Goal: Task Accomplishment & Management: Manage account settings

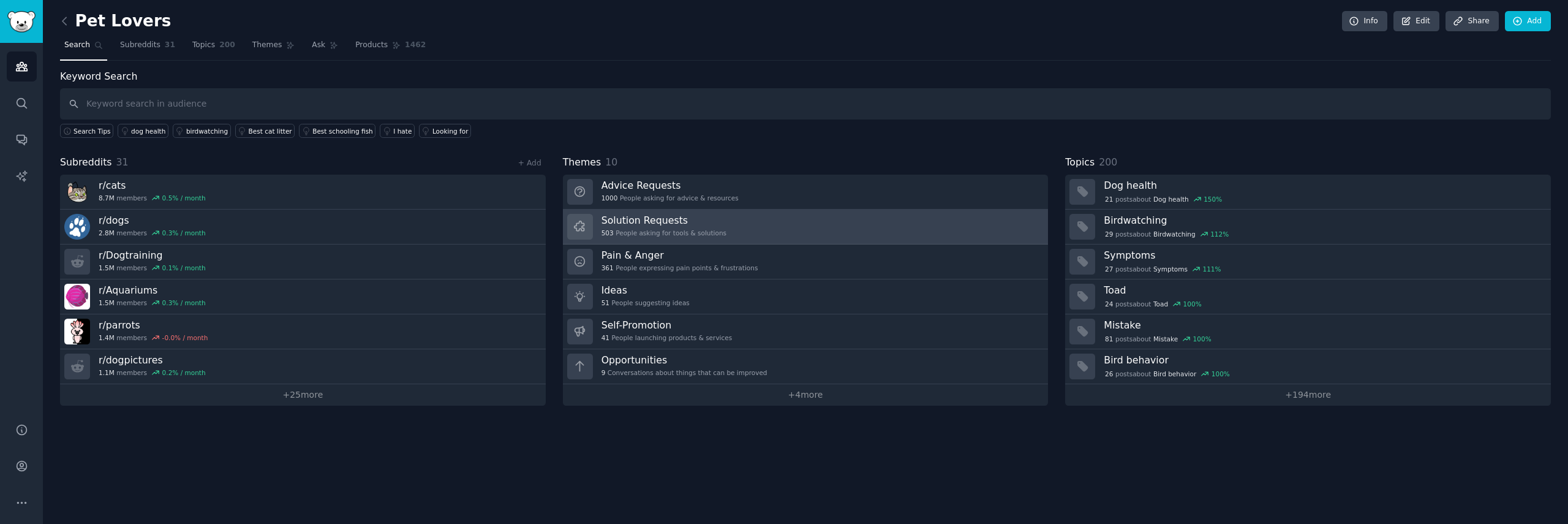
click at [681, 224] on h3 "Solution Requests" at bounding box center [663, 220] width 125 height 13
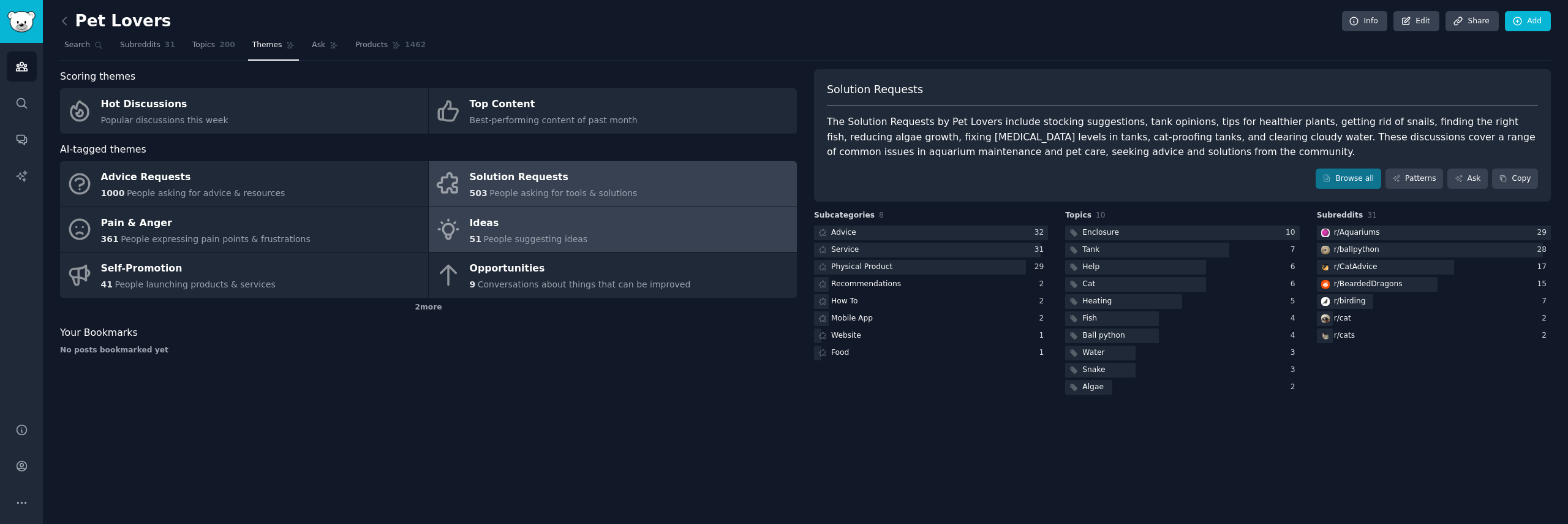
click at [514, 236] on span "People suggesting ideas" at bounding box center [535, 238] width 104 height 9
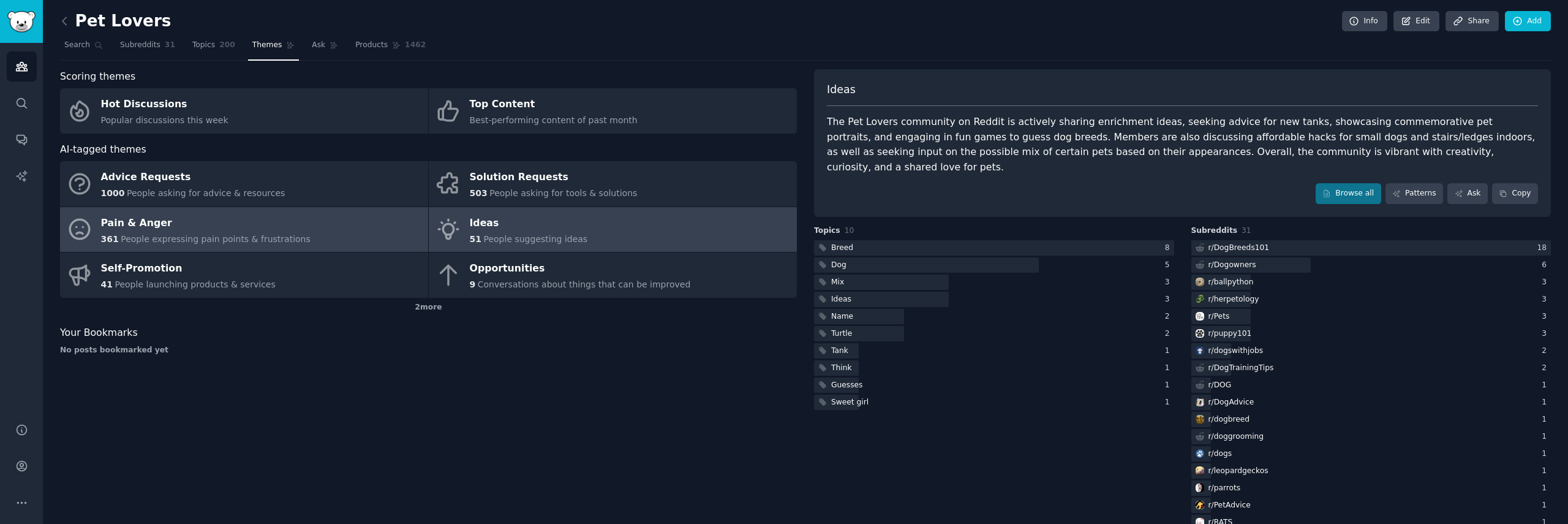
click at [209, 242] on span "People expressing pain points & frustrations" at bounding box center [216, 238] width 190 height 9
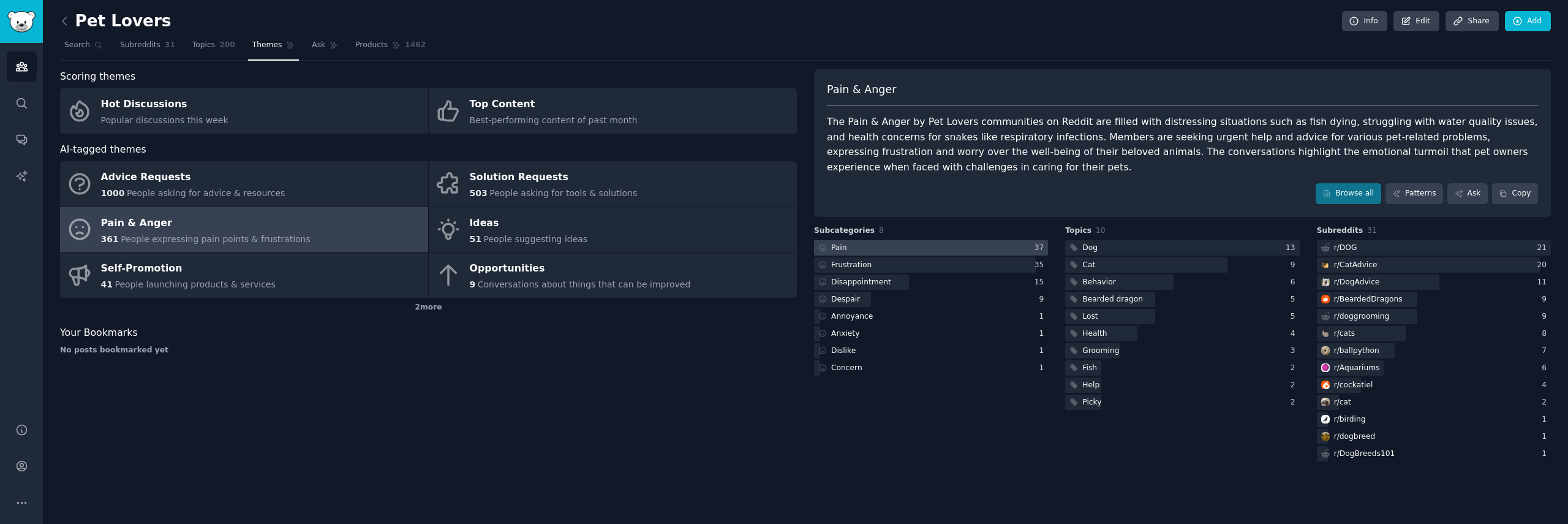
click at [965, 240] on div at bounding box center [930, 247] width 234 height 15
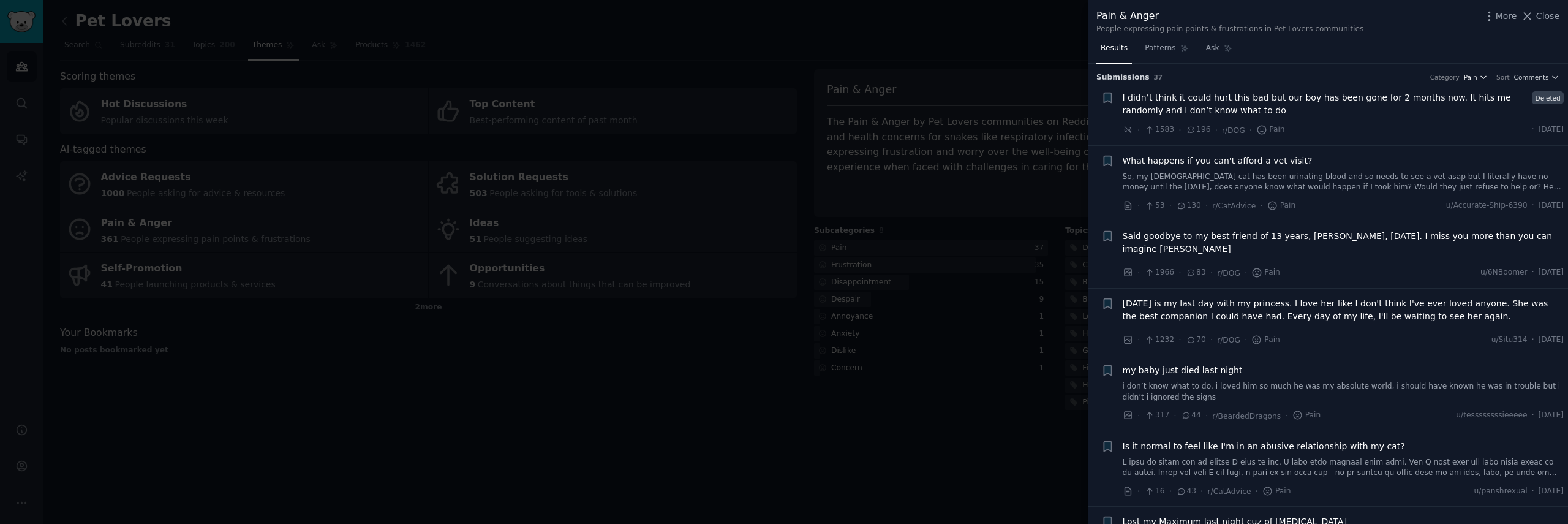
click at [1483, 73] on icon "button" at bounding box center [1483, 77] width 9 height 9
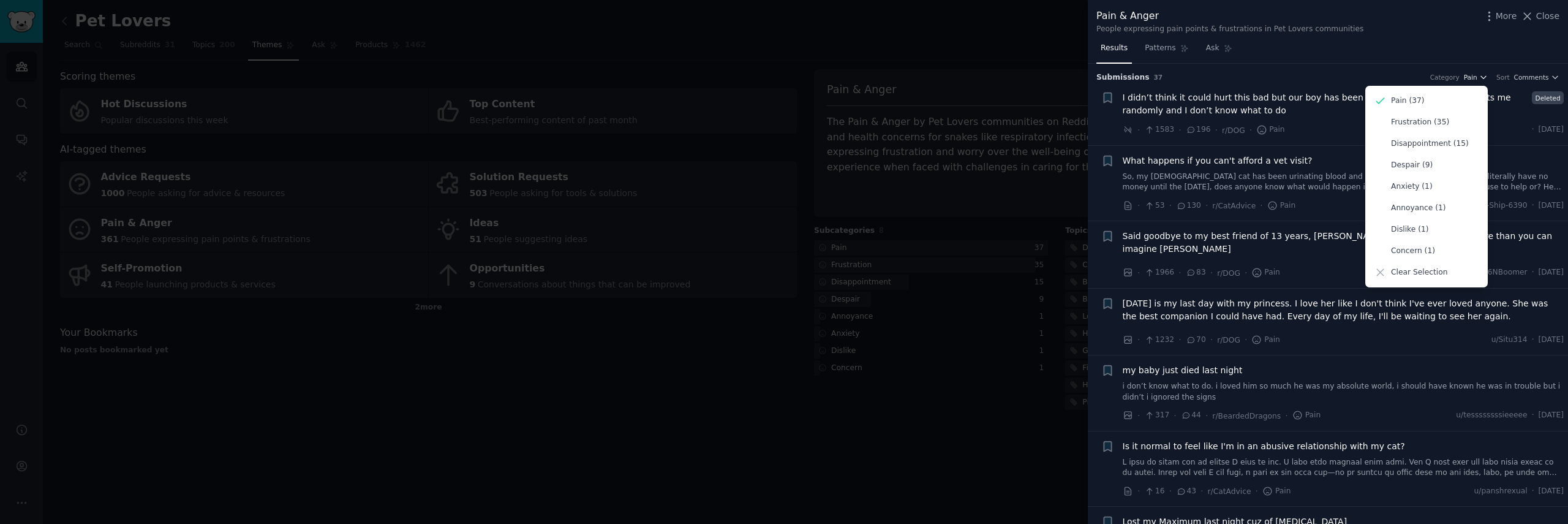
click at [1480, 74] on button "Pain" at bounding box center [1475, 77] width 24 height 9
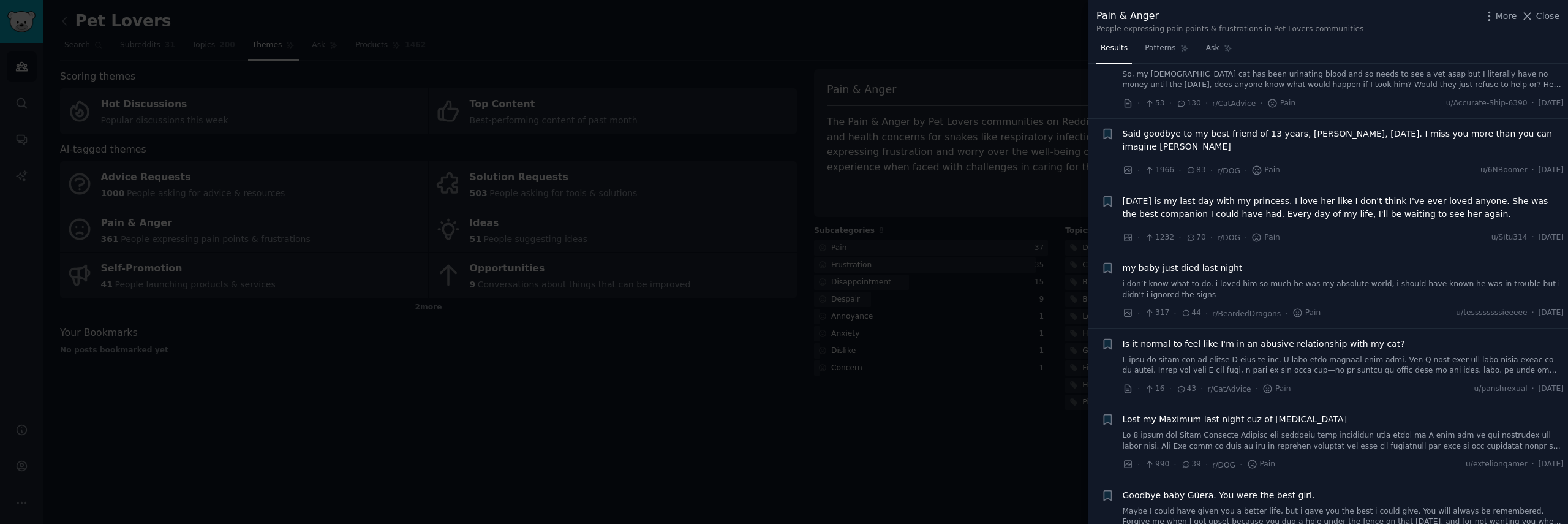
scroll to position [122, 0]
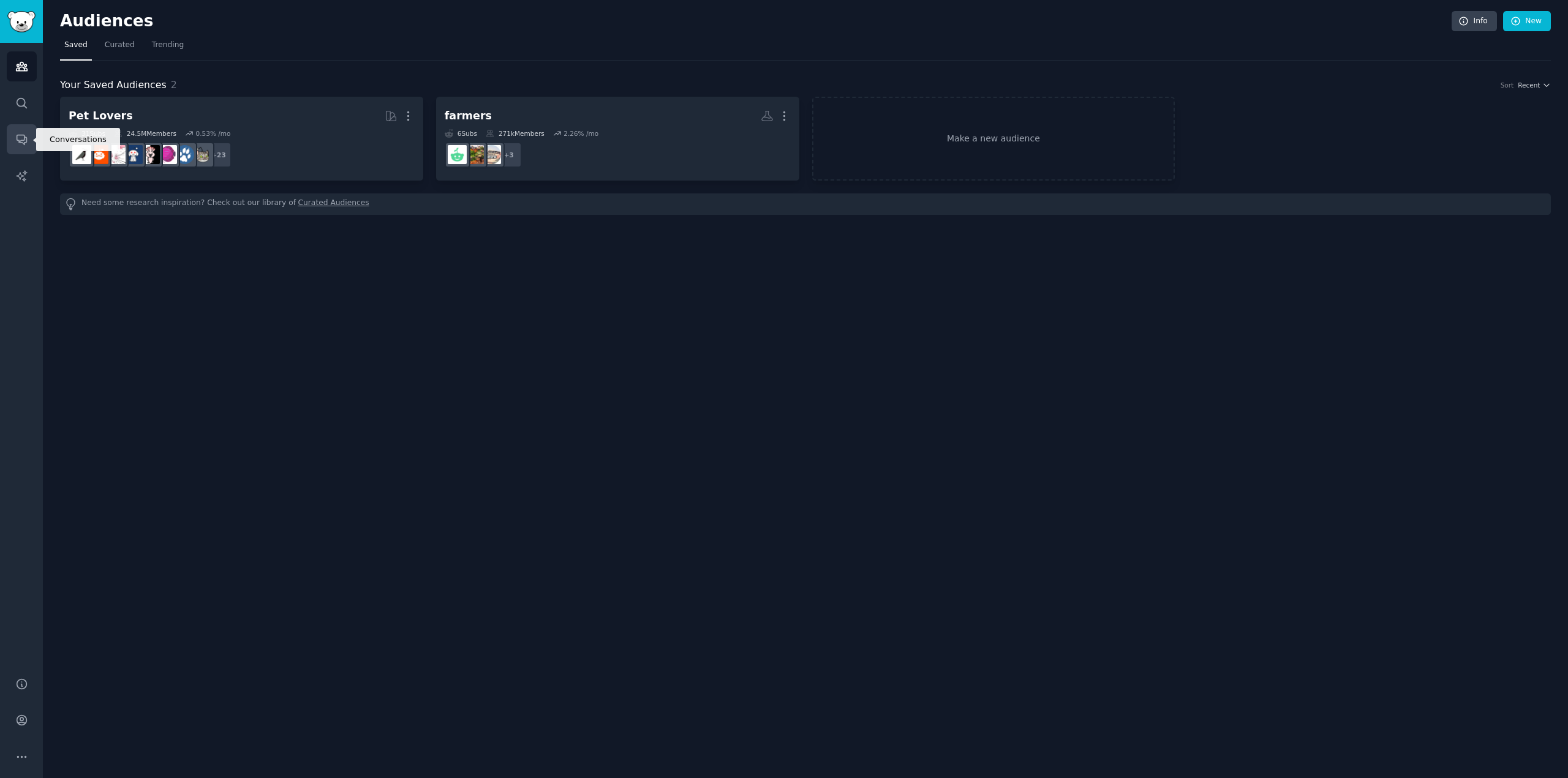
click at [19, 144] on icon "Sidebar" at bounding box center [22, 139] width 13 height 13
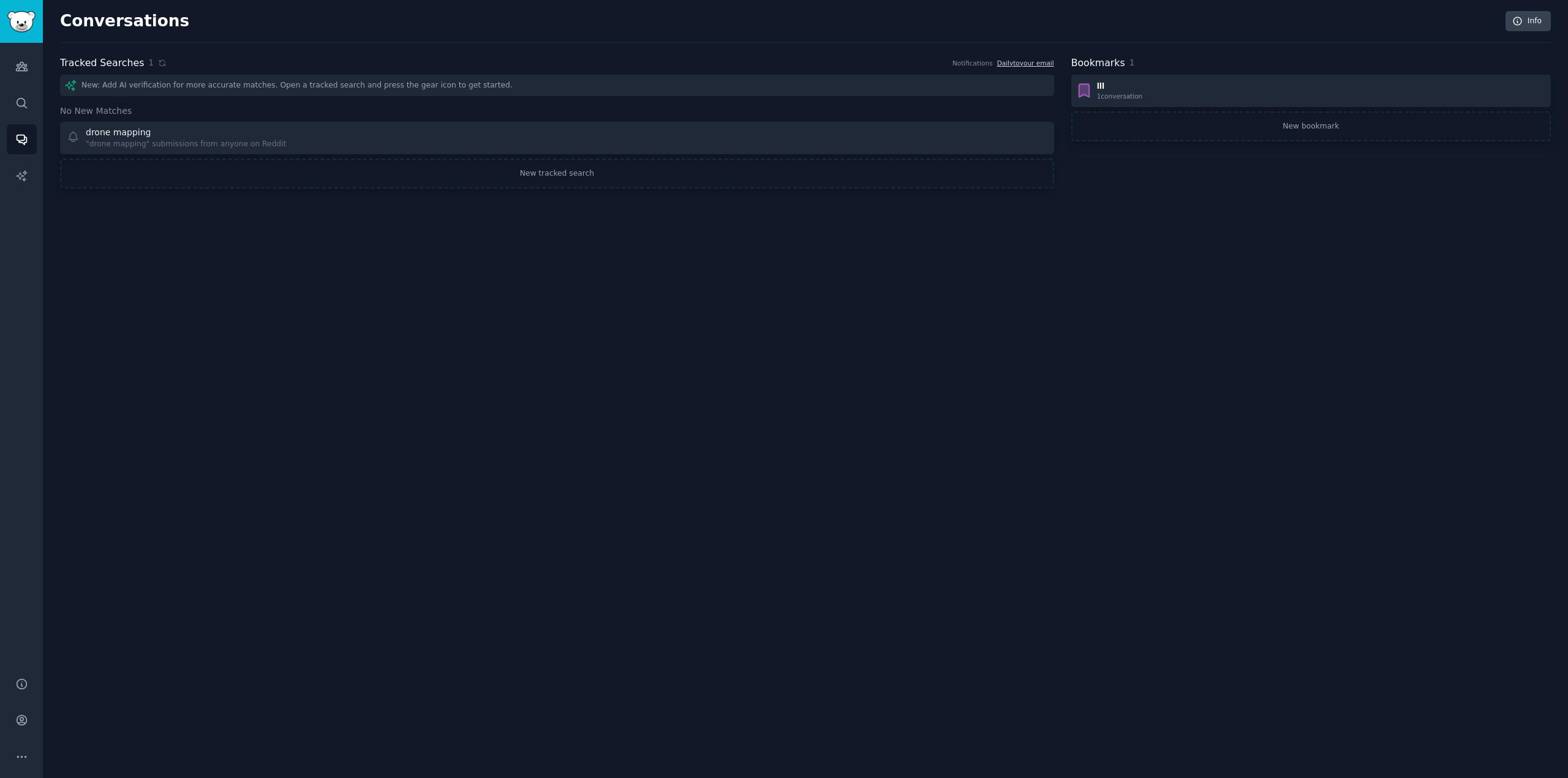
click at [70, 86] on icon at bounding box center [71, 85] width 13 height 13
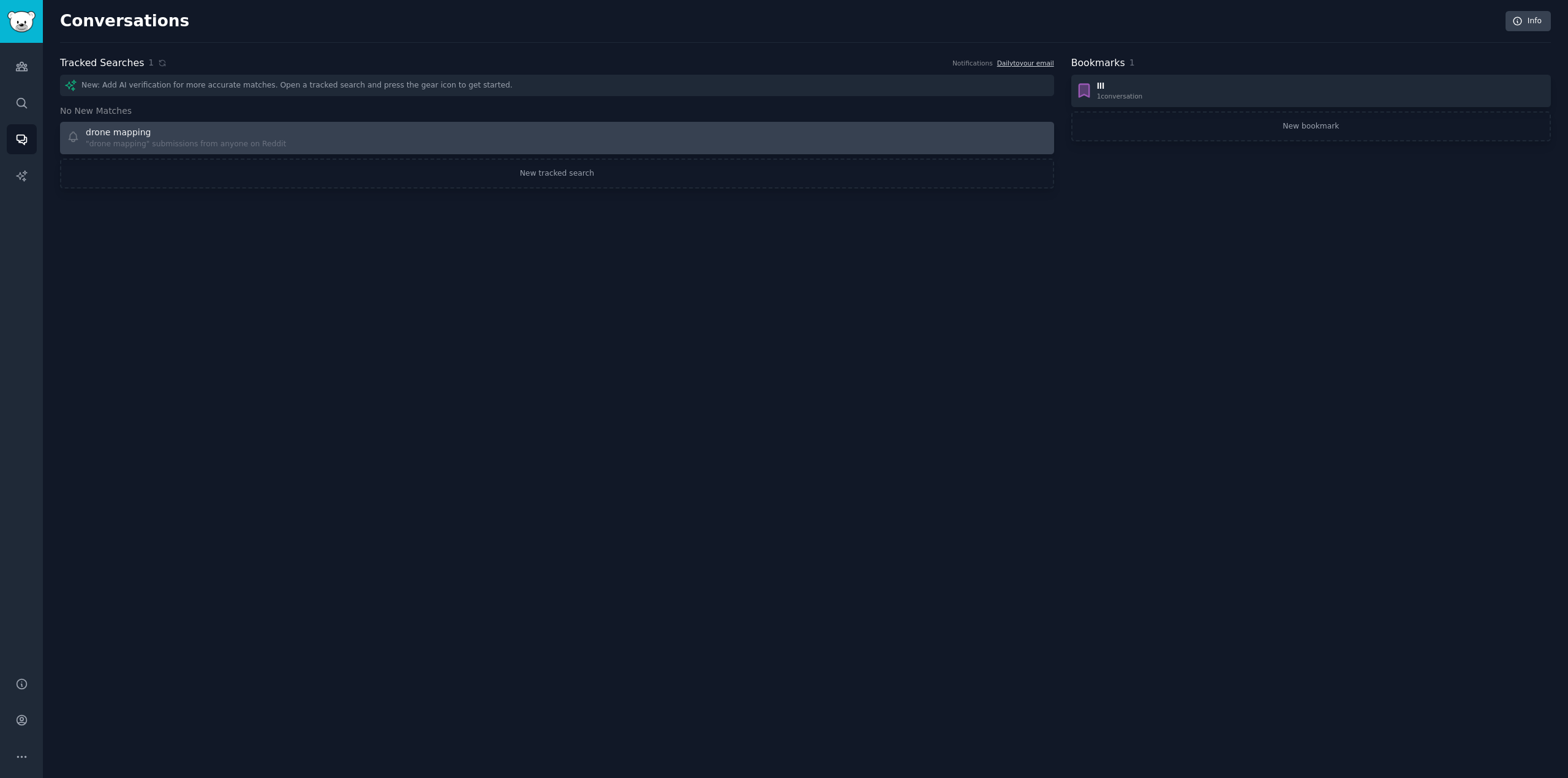
click at [273, 135] on div "drone mapping "drone mapping" submissions from anyone on Reddit" at bounding box center [307, 138] width 482 height 24
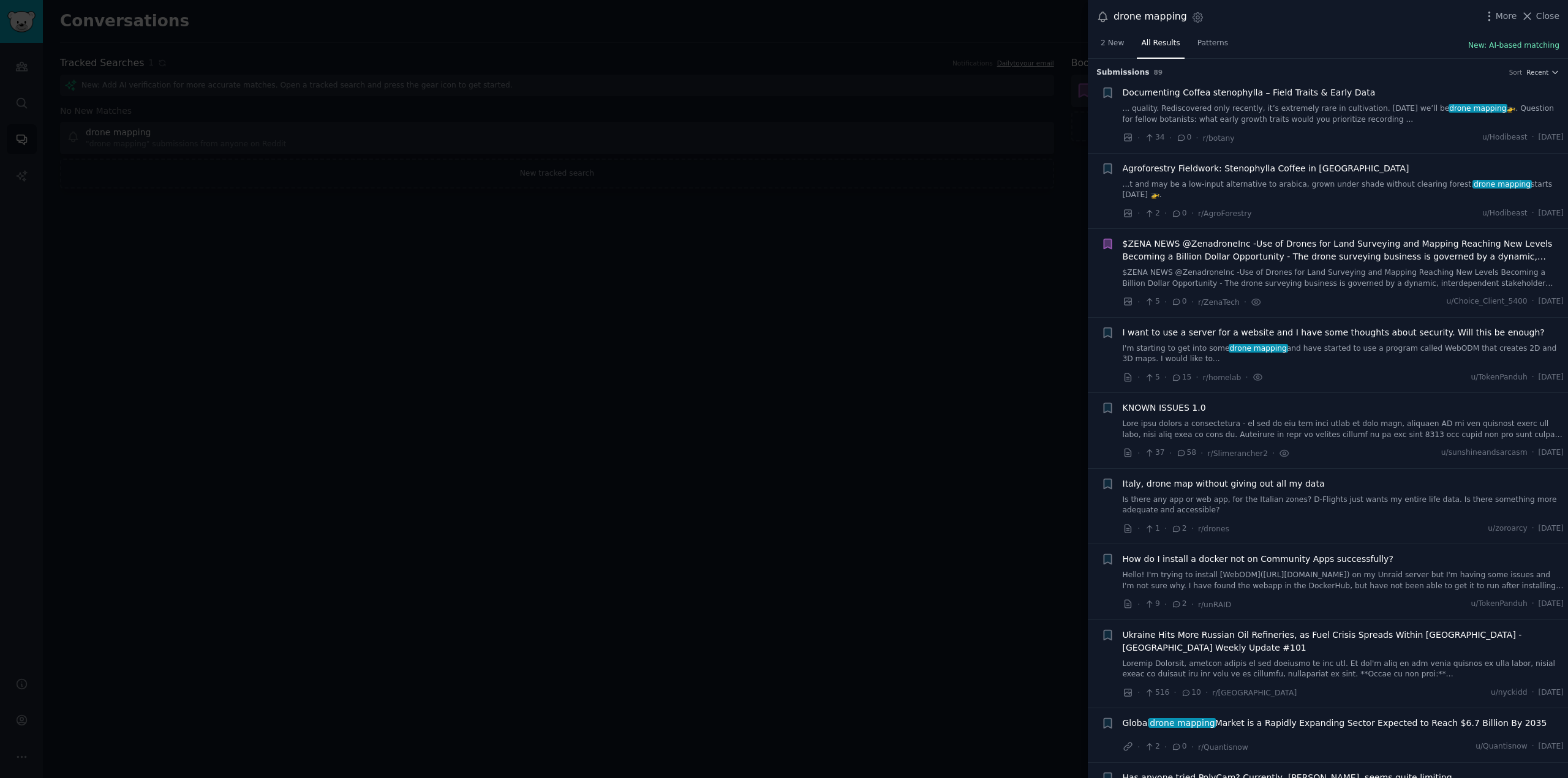
click at [1504, 44] on button "New: AI-based matching" at bounding box center [1513, 45] width 91 height 11
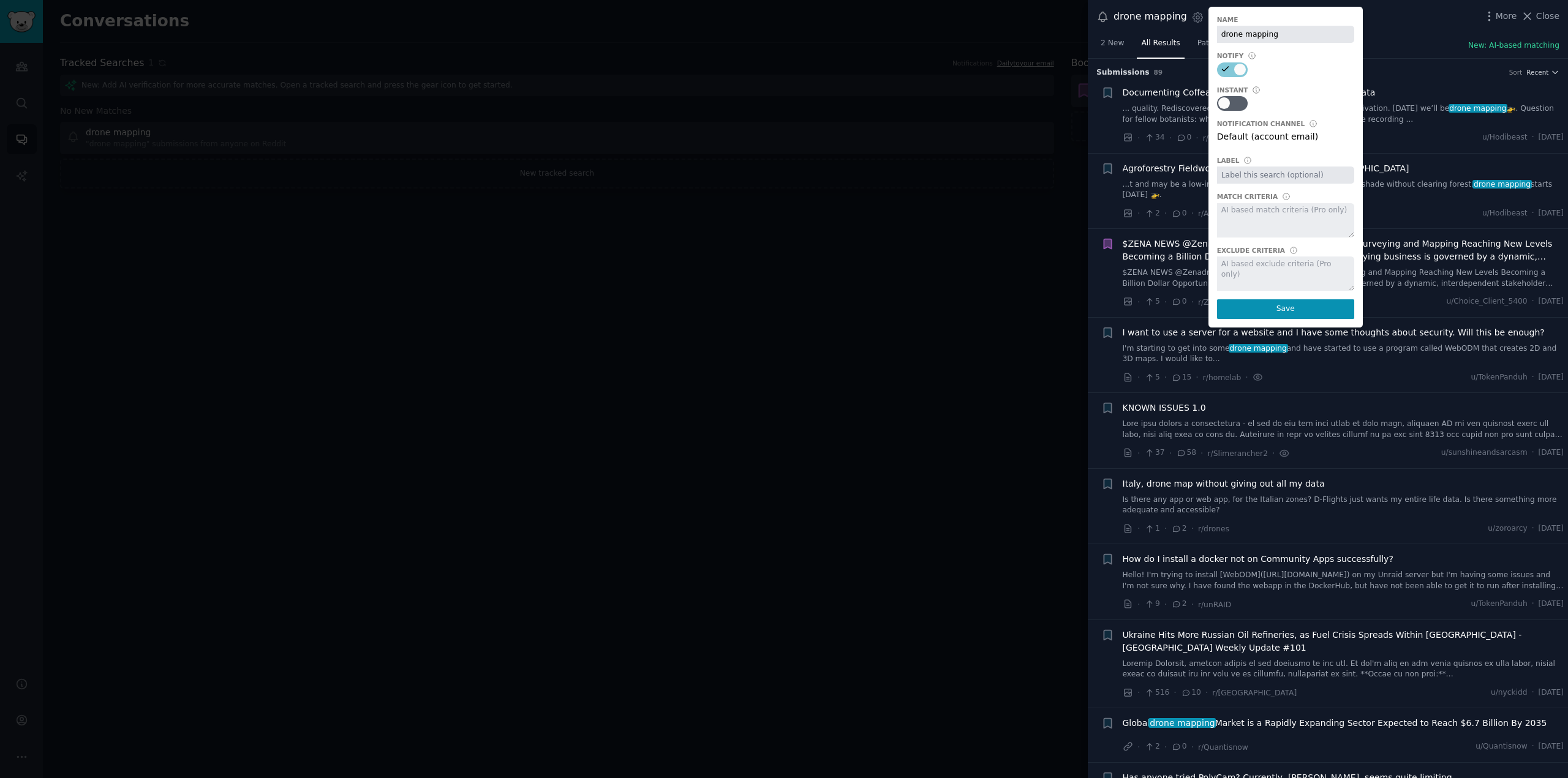
click at [1275, 175] on input "text" at bounding box center [1285, 176] width 137 height 17
click at [1274, 310] on button "Save" at bounding box center [1285, 309] width 137 height 20
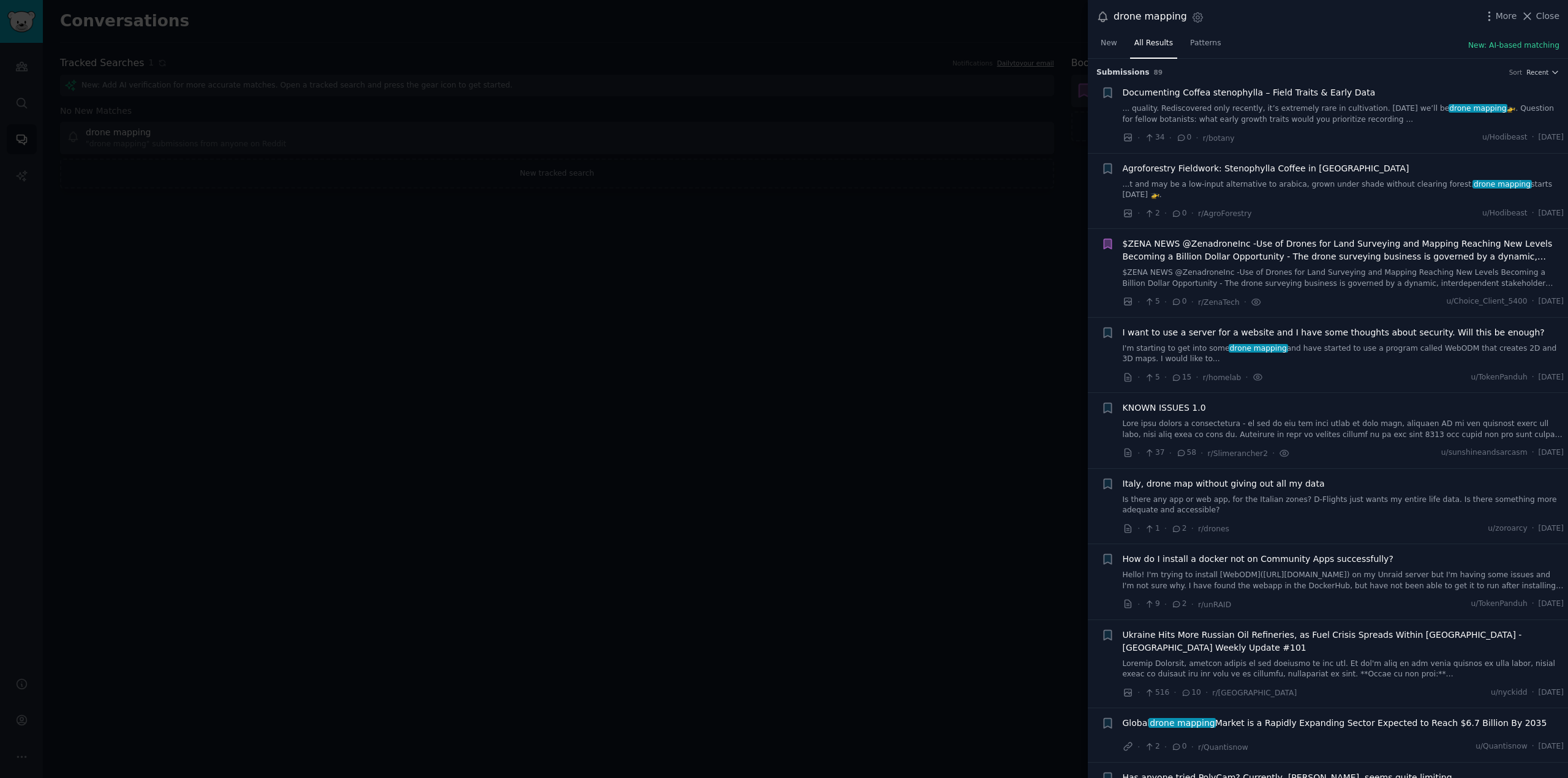
click at [1295, 30] on div "drone mapping Settings More Close" at bounding box center [1328, 17] width 480 height 34
drag, startPoint x: 1206, startPoint y: 13, endPoint x: 1196, endPoint y: 17, distance: 10.8
click at [1205, 13] on div "drone mapping Settings More Close" at bounding box center [1327, 17] width 463 height 17
click at [1192, 17] on icon "button" at bounding box center [1198, 17] width 13 height 13
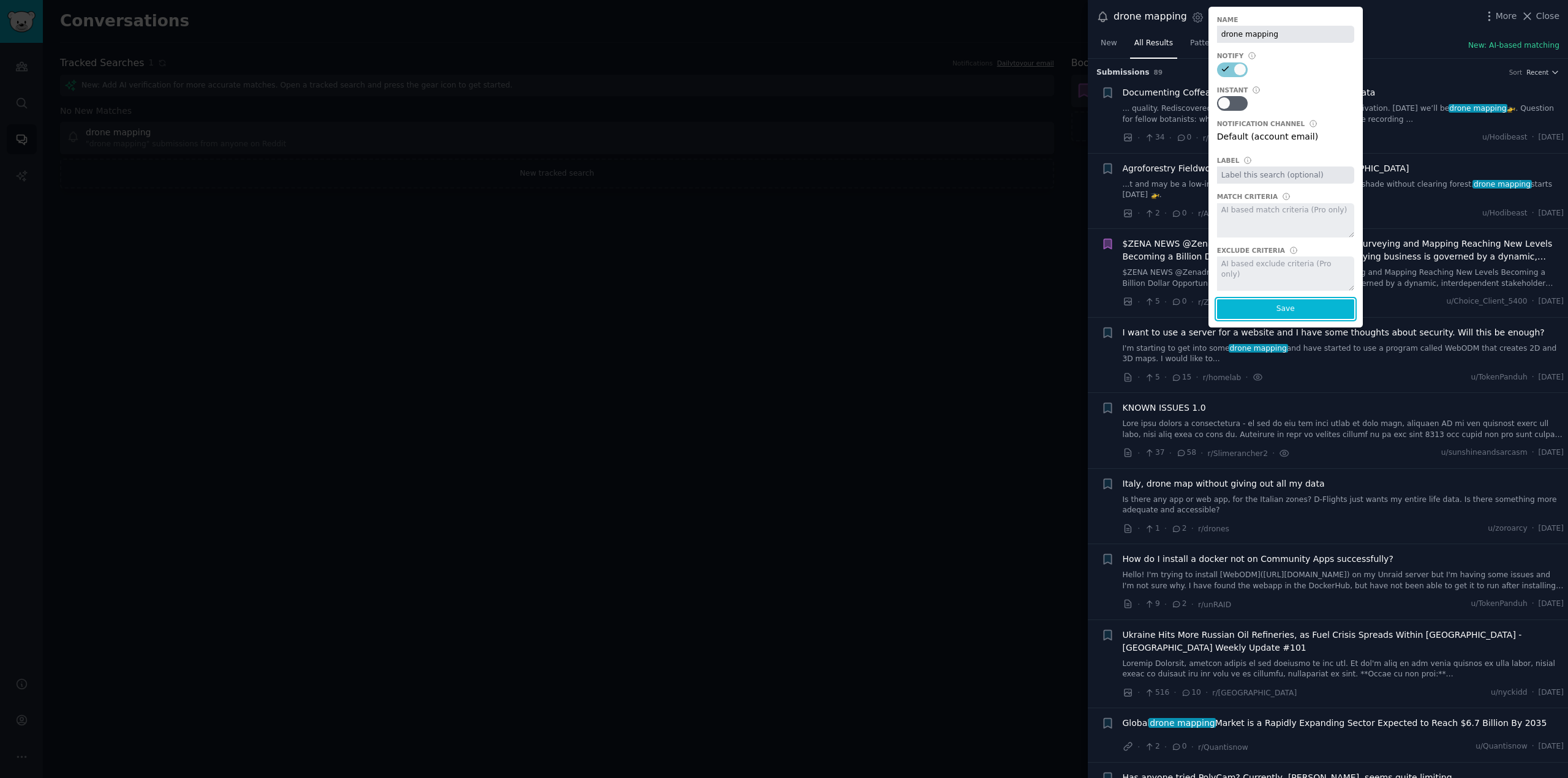
click at [1279, 313] on button "Save" at bounding box center [1285, 309] width 137 height 20
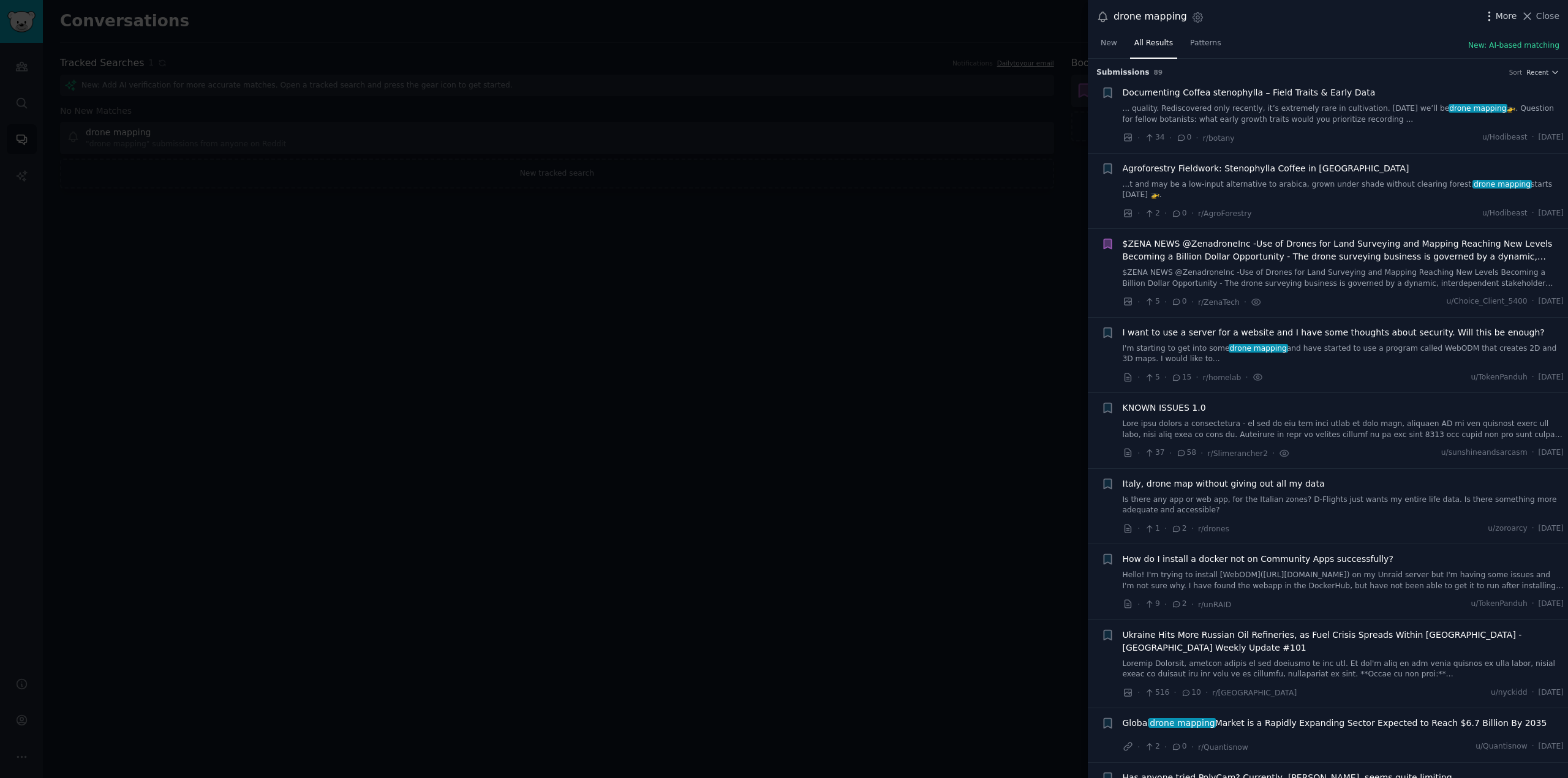
click at [1491, 9] on icon "button" at bounding box center [1489, 16] width 13 height 13
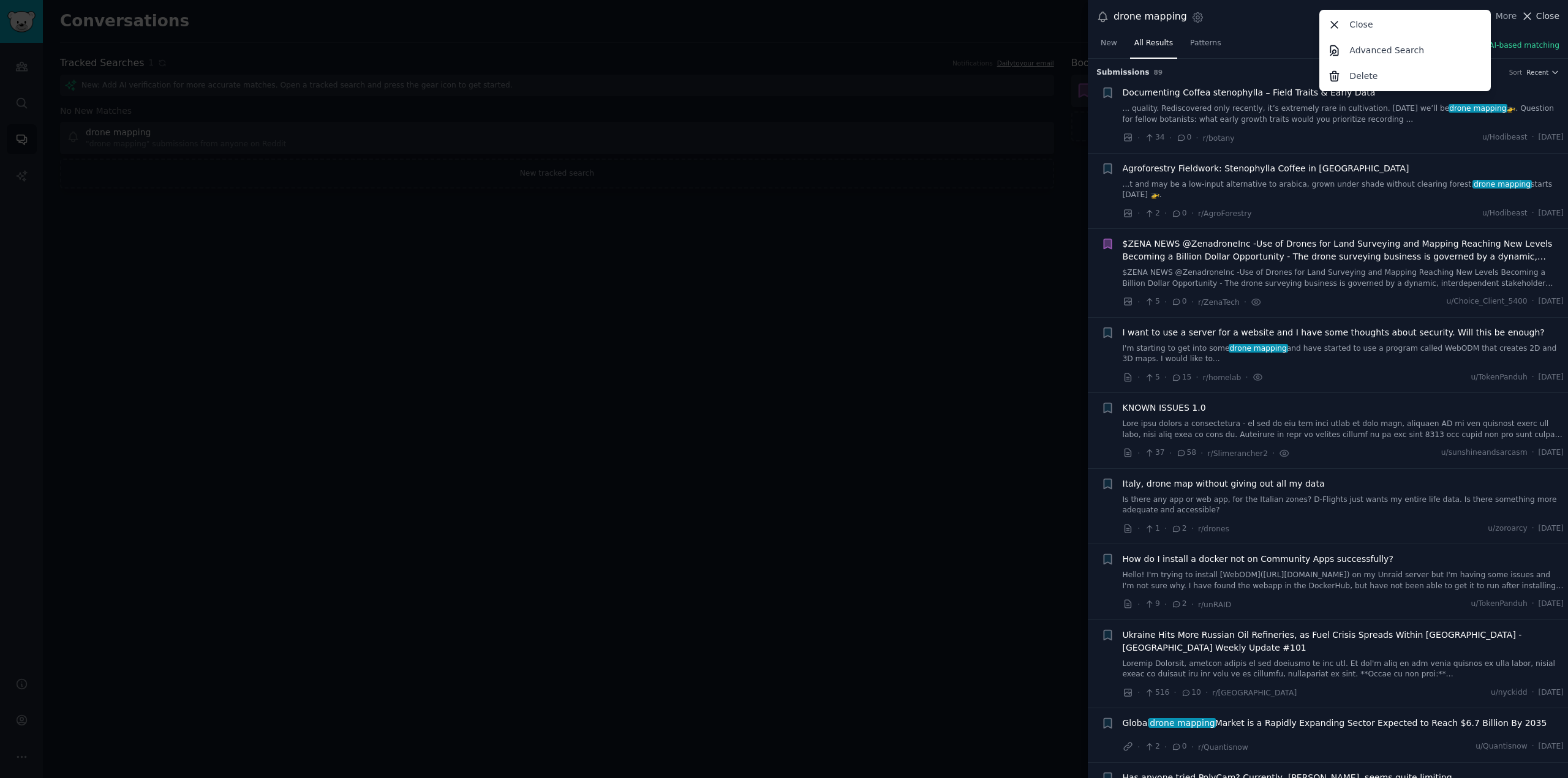
click at [1551, 17] on span "Close" at bounding box center [1548, 16] width 23 height 13
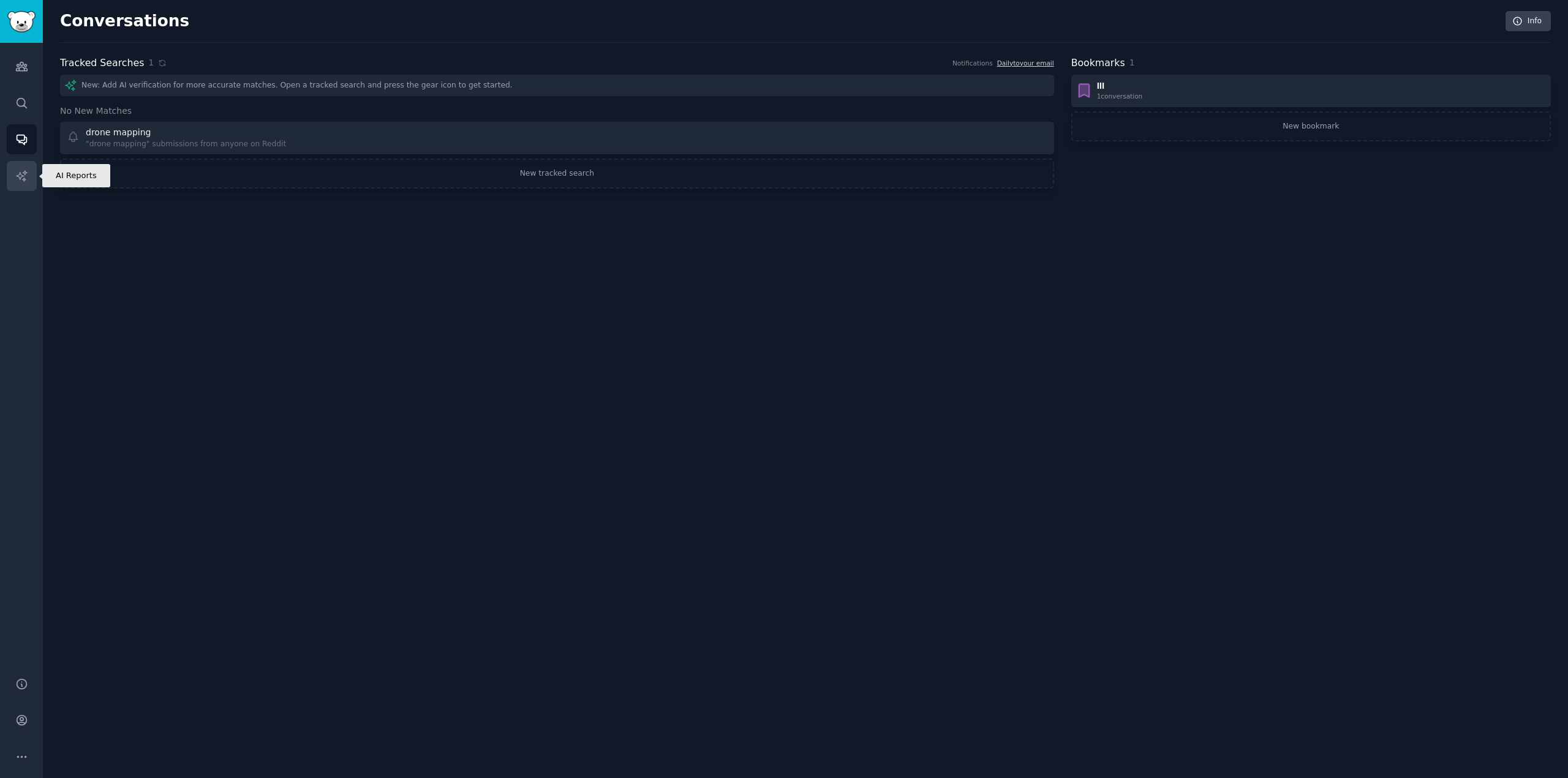
click at [21, 173] on icon "Sidebar" at bounding box center [22, 176] width 13 height 13
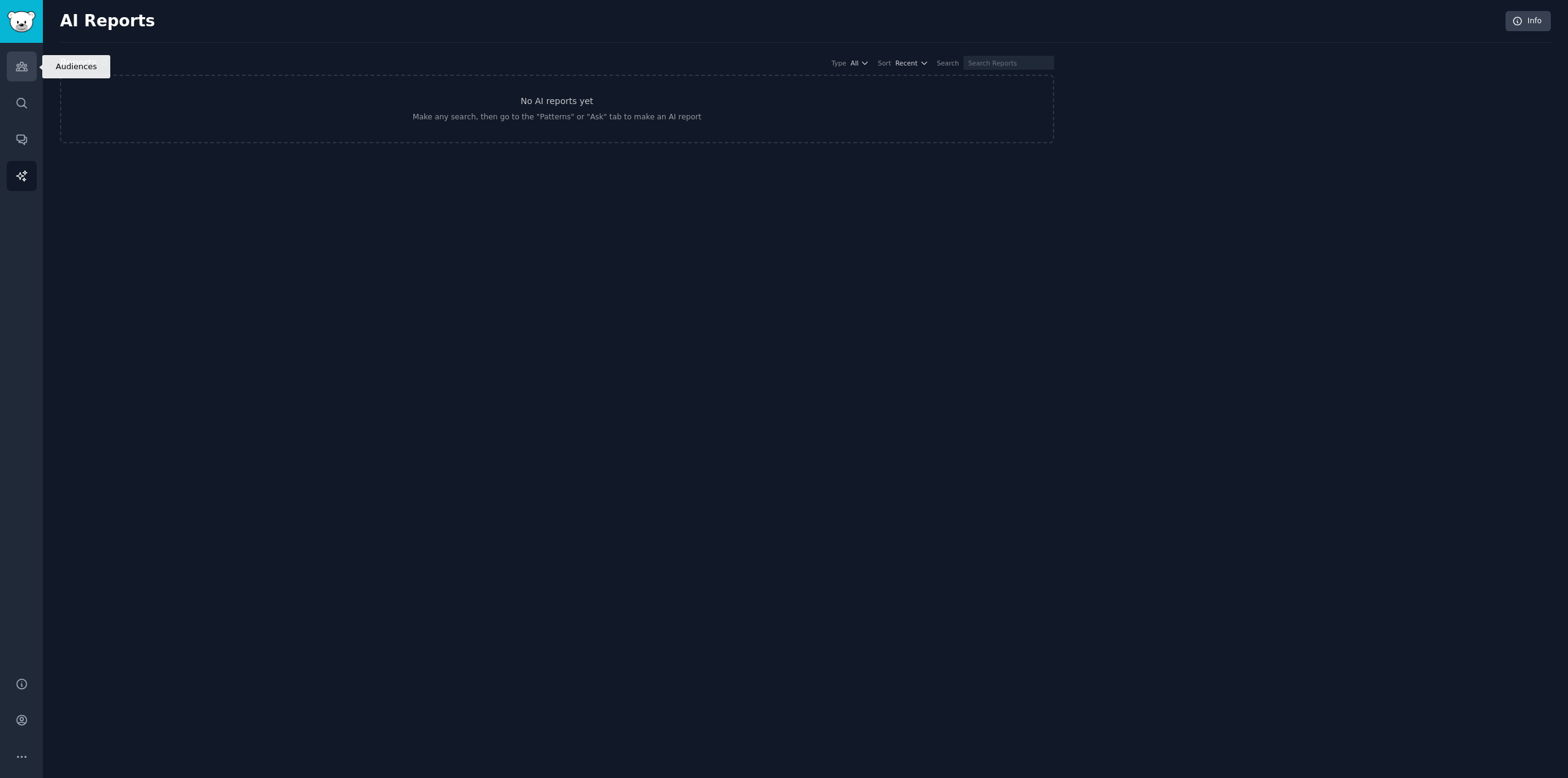
click at [27, 68] on icon "Sidebar" at bounding box center [22, 66] width 13 height 13
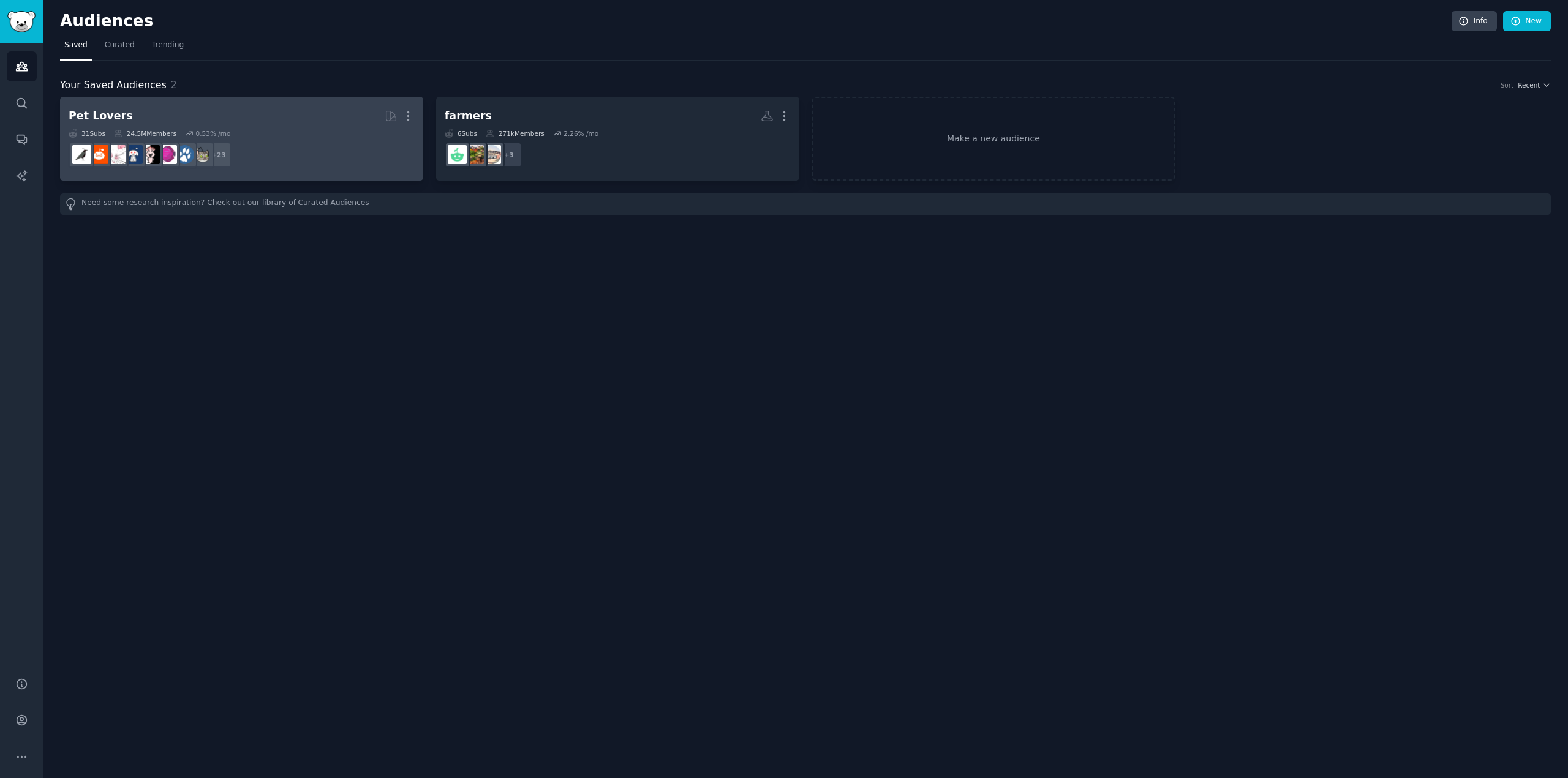
click at [244, 109] on h2 "Pet Lovers More" at bounding box center [241, 116] width 346 height 21
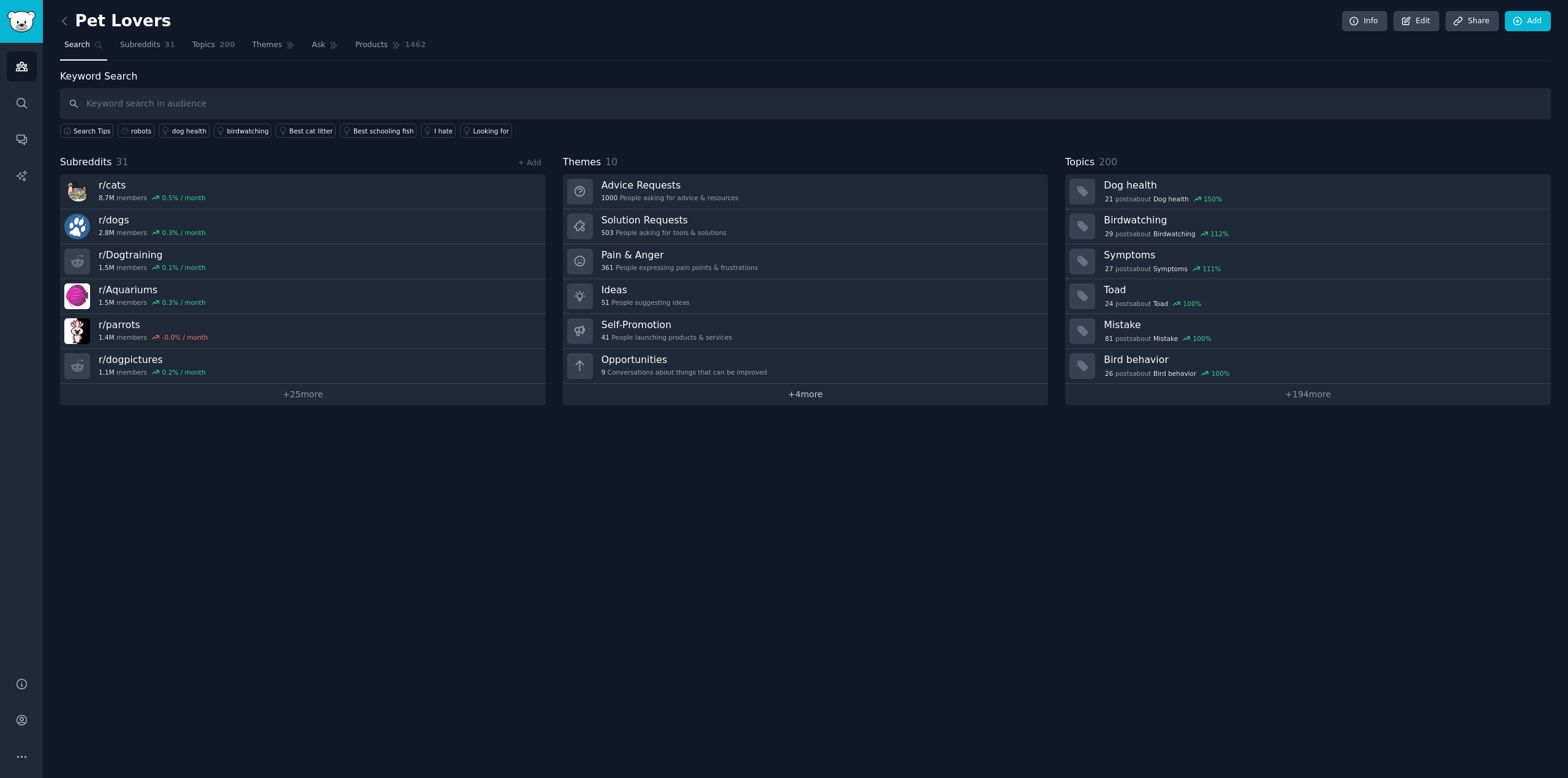
click at [813, 396] on link "+ 4 more" at bounding box center [805, 394] width 485 height 21
click at [1243, 184] on h3 "Dog health" at bounding box center [1323, 185] width 439 height 13
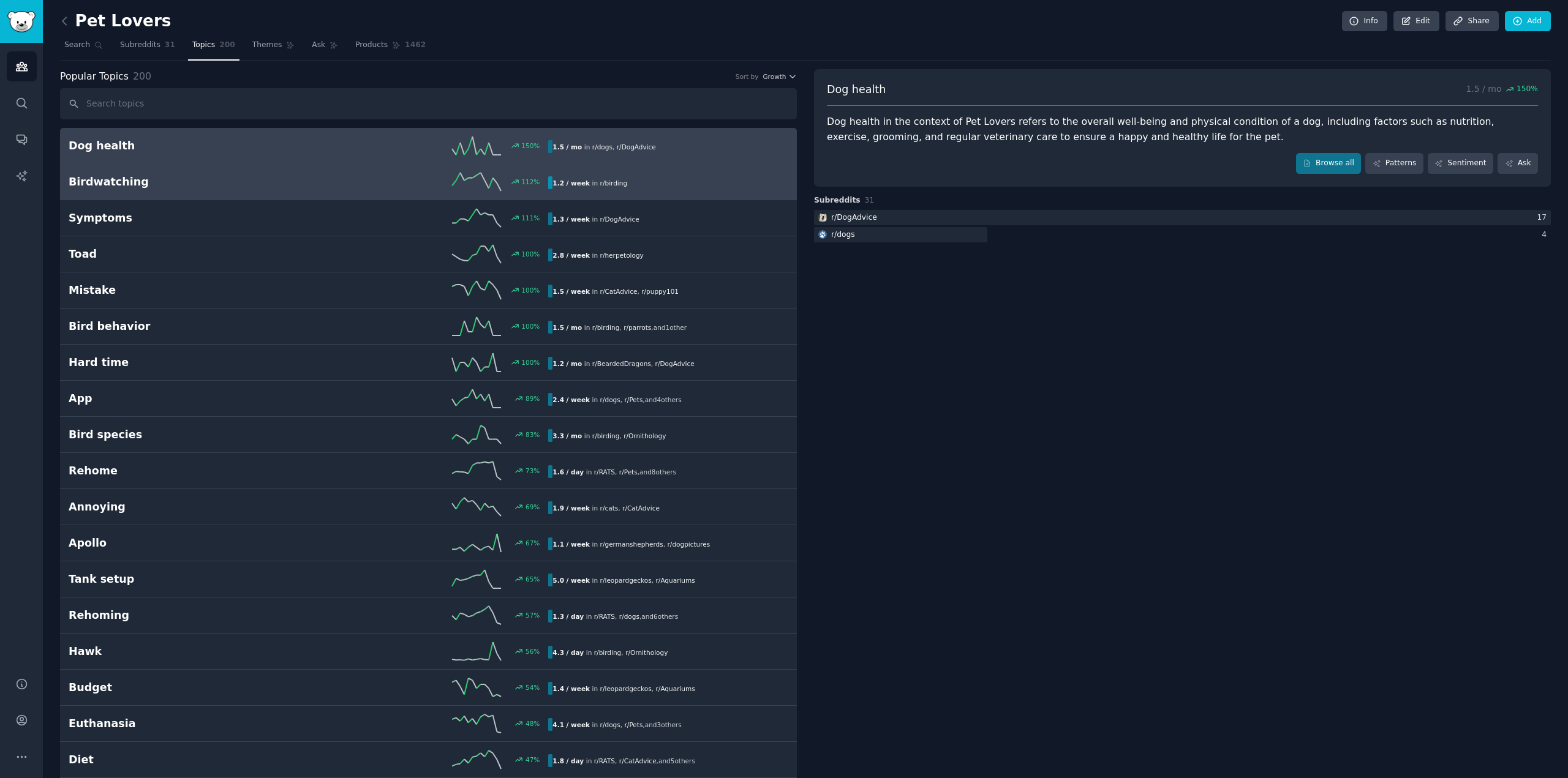
click at [177, 182] on h2 "Birdwatching" at bounding box center [188, 182] width 240 height 15
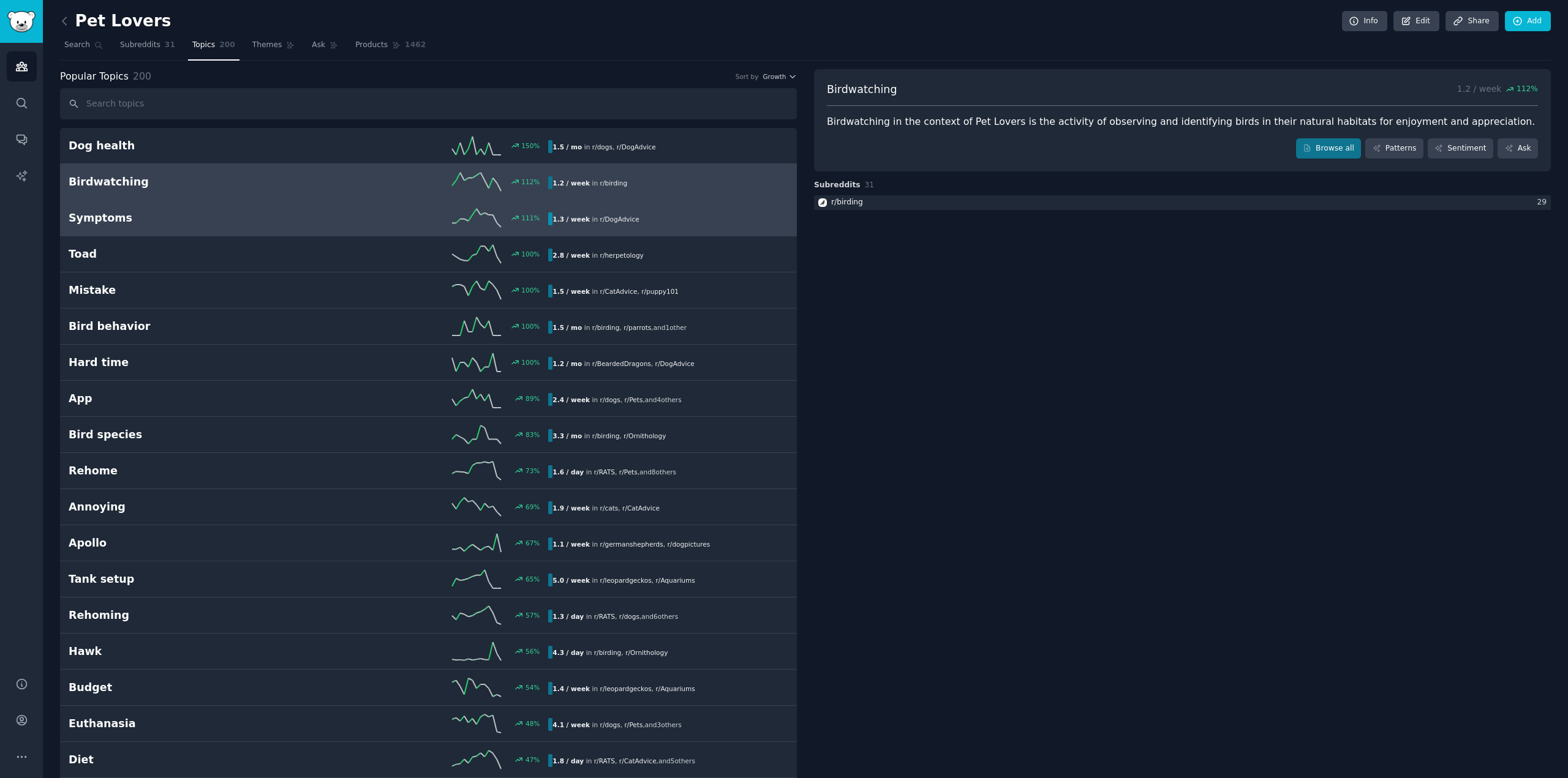
click at [202, 219] on h2 "Symptoms" at bounding box center [188, 218] width 240 height 15
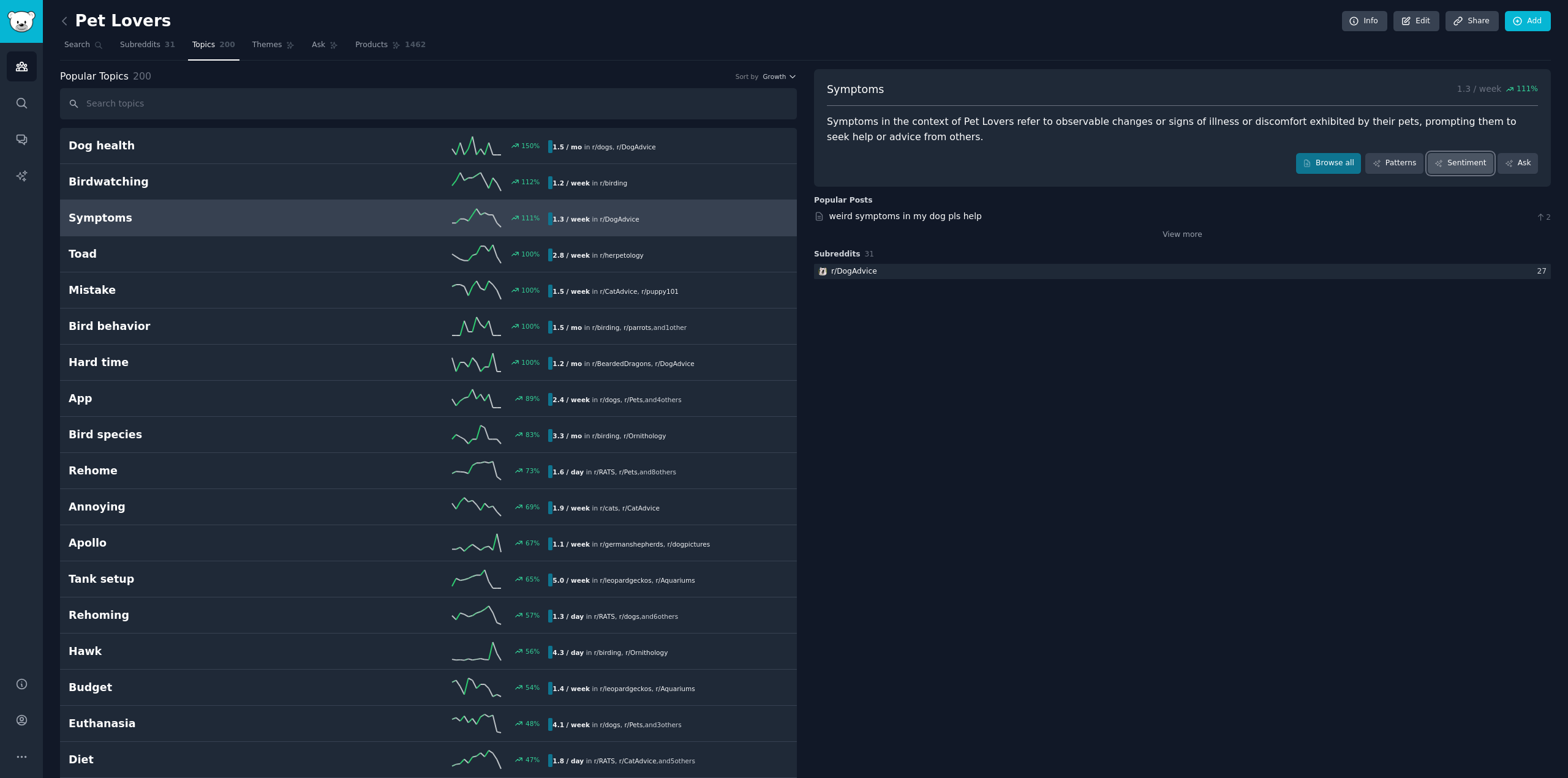
click at [1451, 169] on link "Sentiment" at bounding box center [1460, 163] width 66 height 21
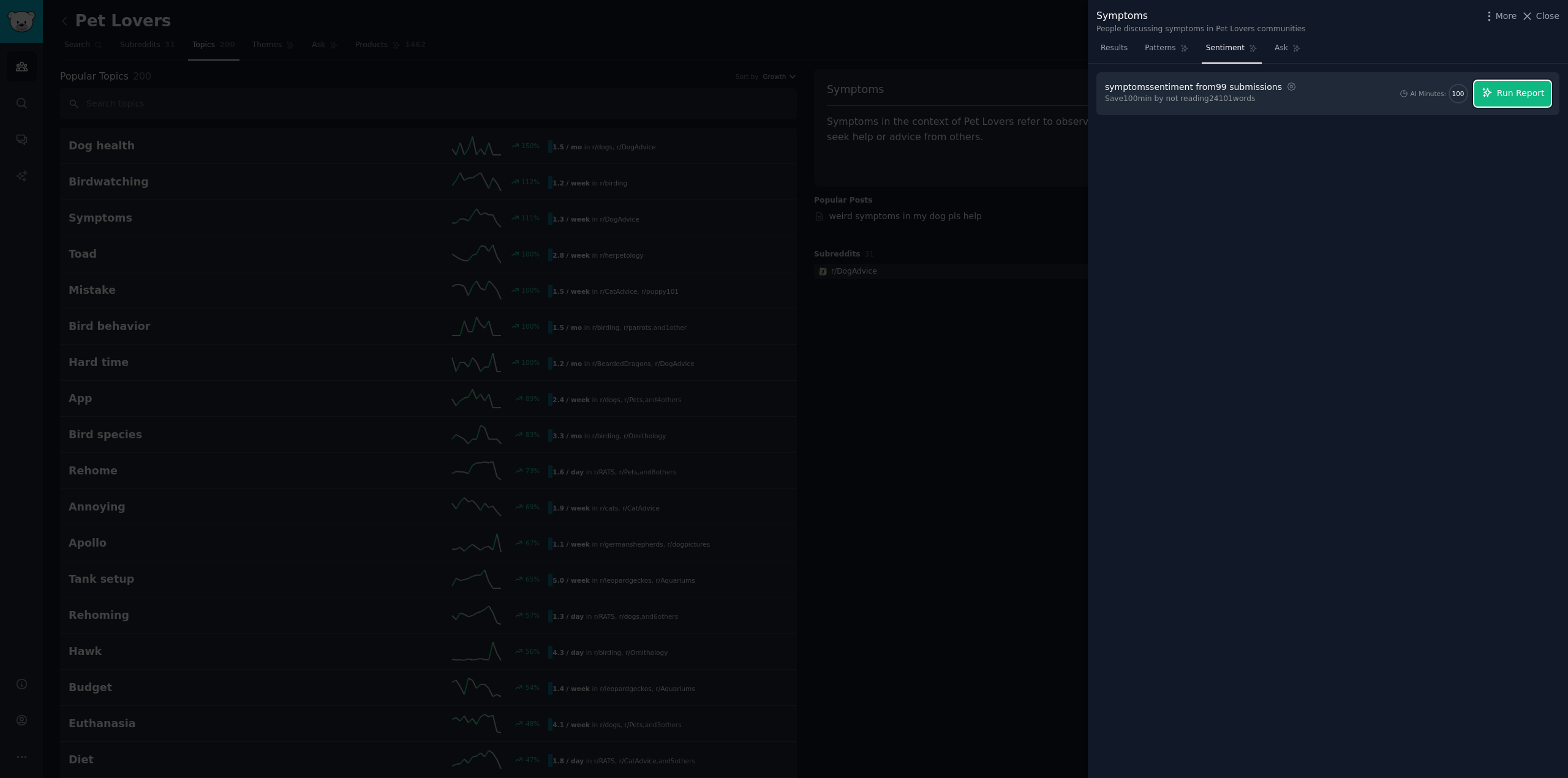
click at [1510, 90] on span "Run Report" at bounding box center [1521, 93] width 48 height 13
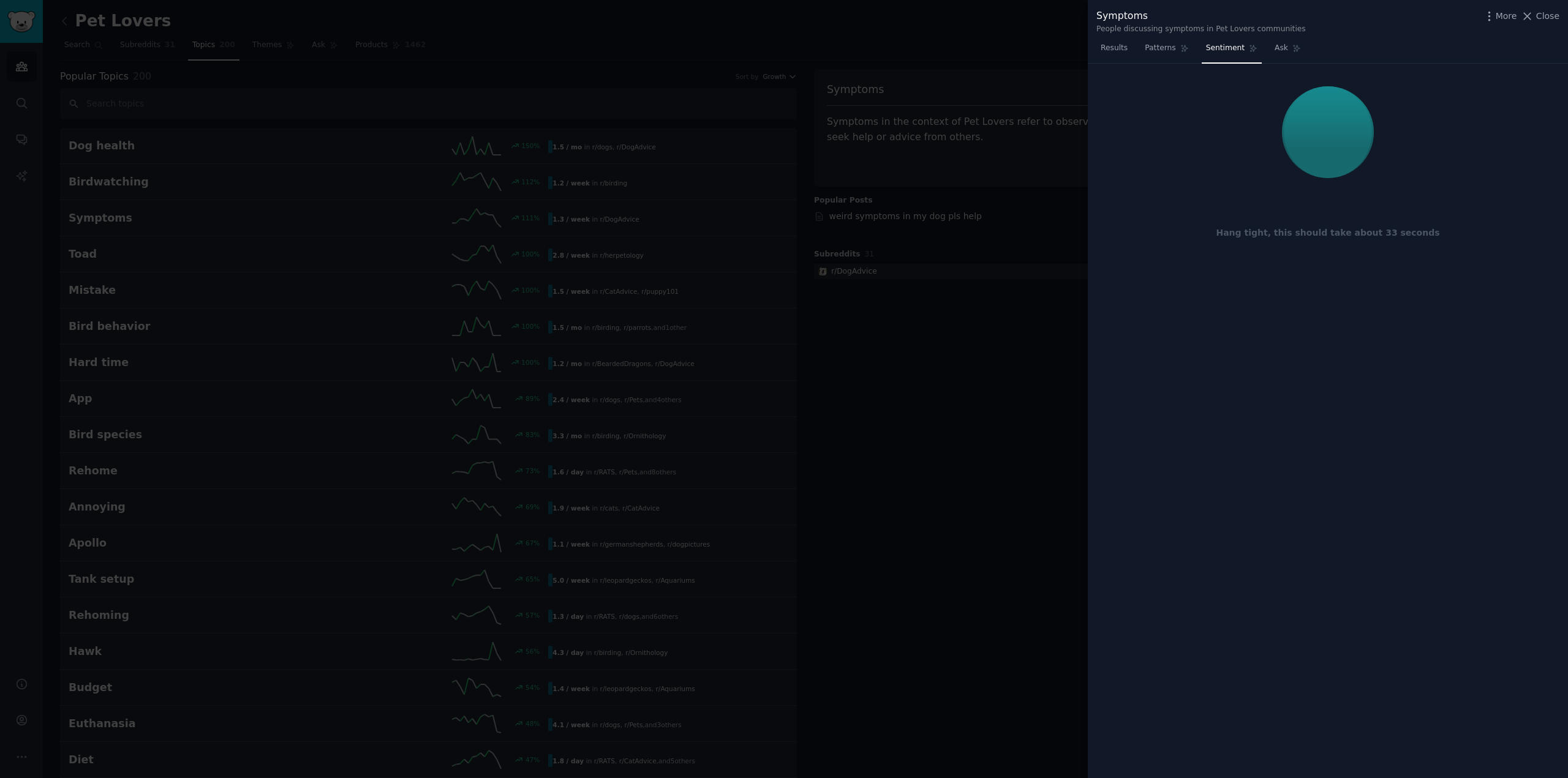
click at [1426, 343] on div "Hang tight, this should take about 33 seconds" at bounding box center [1328, 421] width 480 height 715
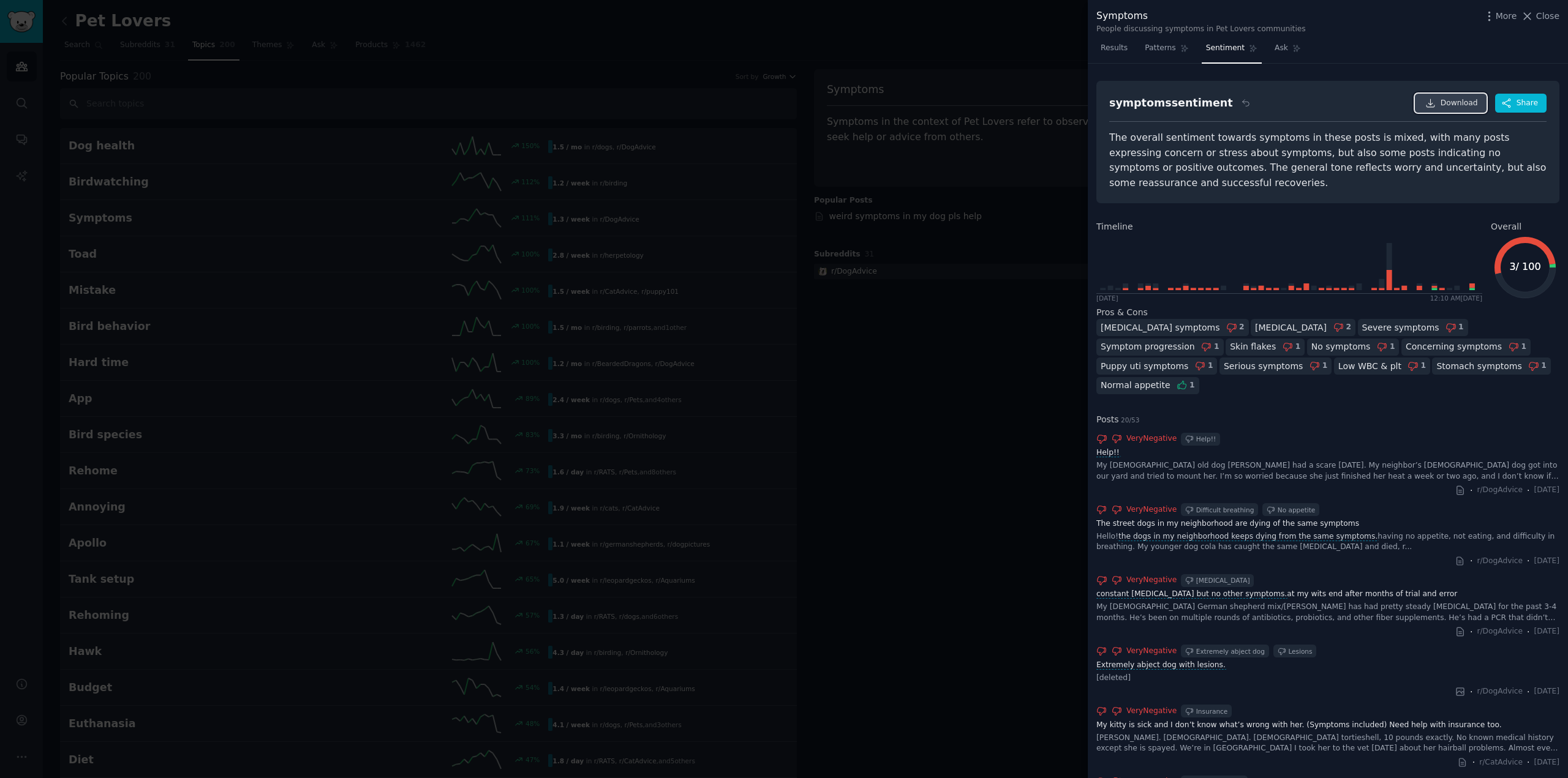
click at [1434, 101] on icon at bounding box center [1430, 103] width 11 height 11
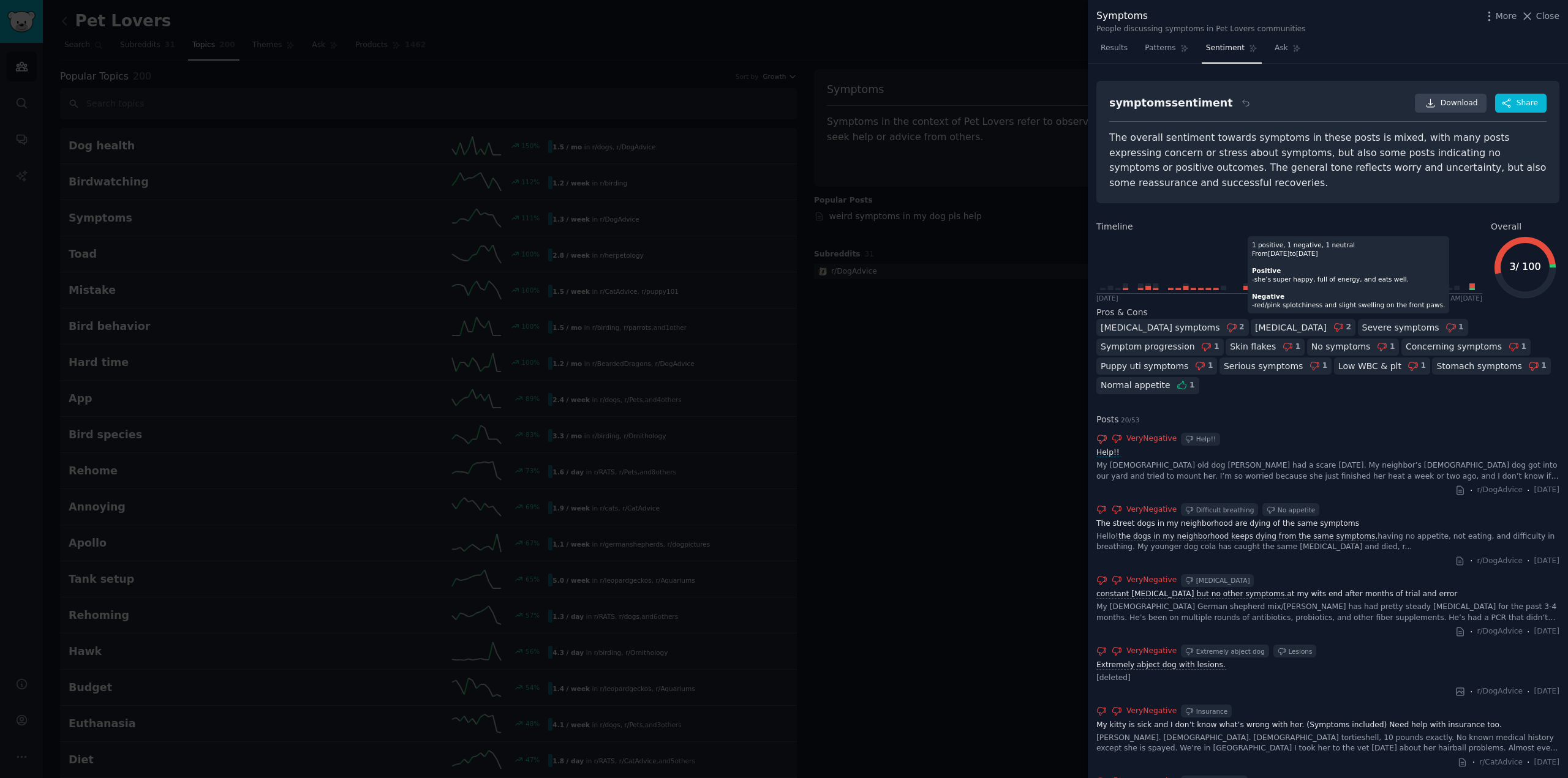
click at [1438, 272] on icon at bounding box center [1287, 263] width 383 height 60
click at [1434, 283] on icon at bounding box center [1434, 284] width 6 height 2
click at [1152, 321] on div "[MEDICAL_DATA] symptoms" at bounding box center [1160, 328] width 119 height 13
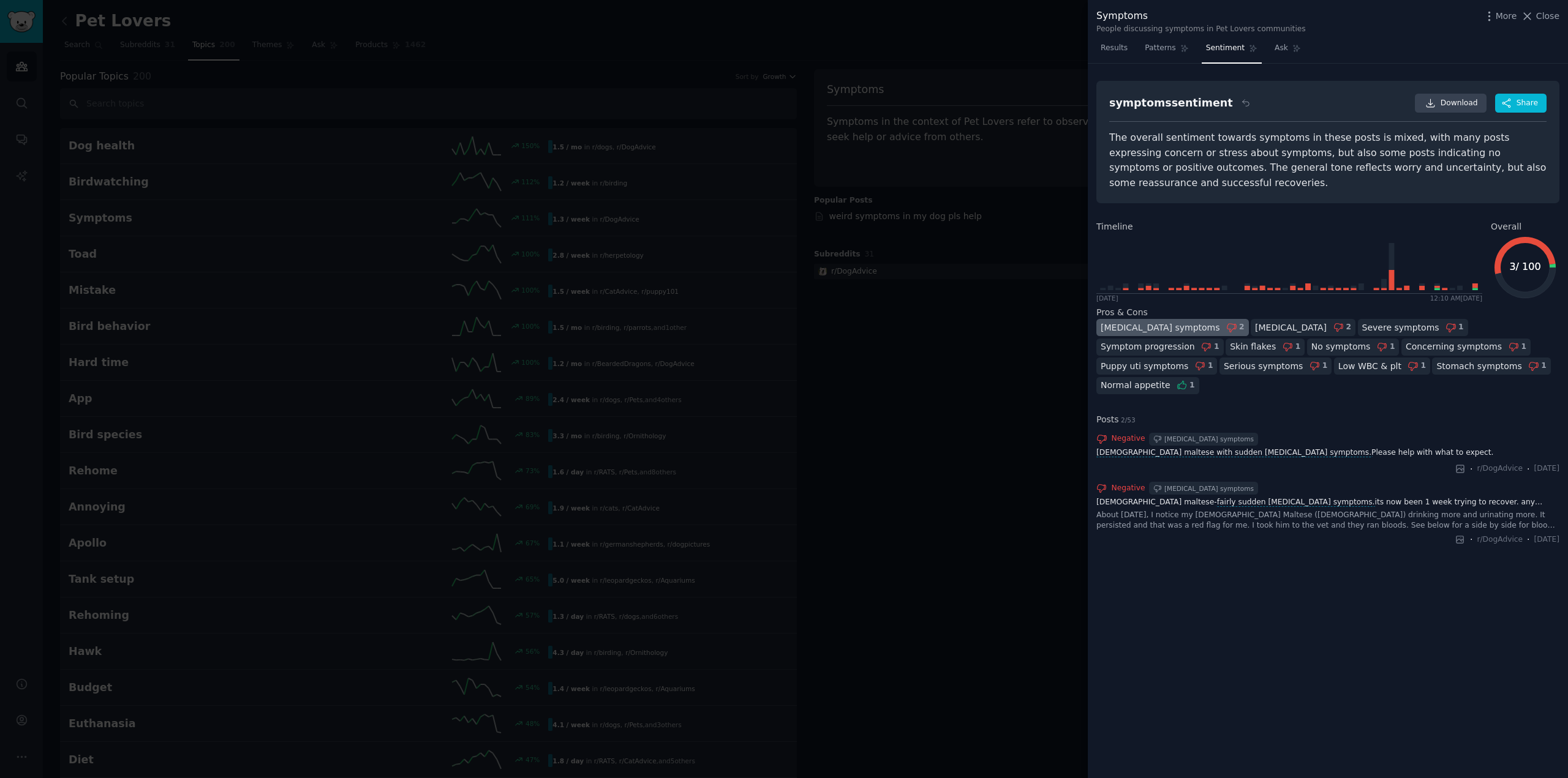
click at [1146, 321] on div "[MEDICAL_DATA] symptoms" at bounding box center [1160, 328] width 119 height 13
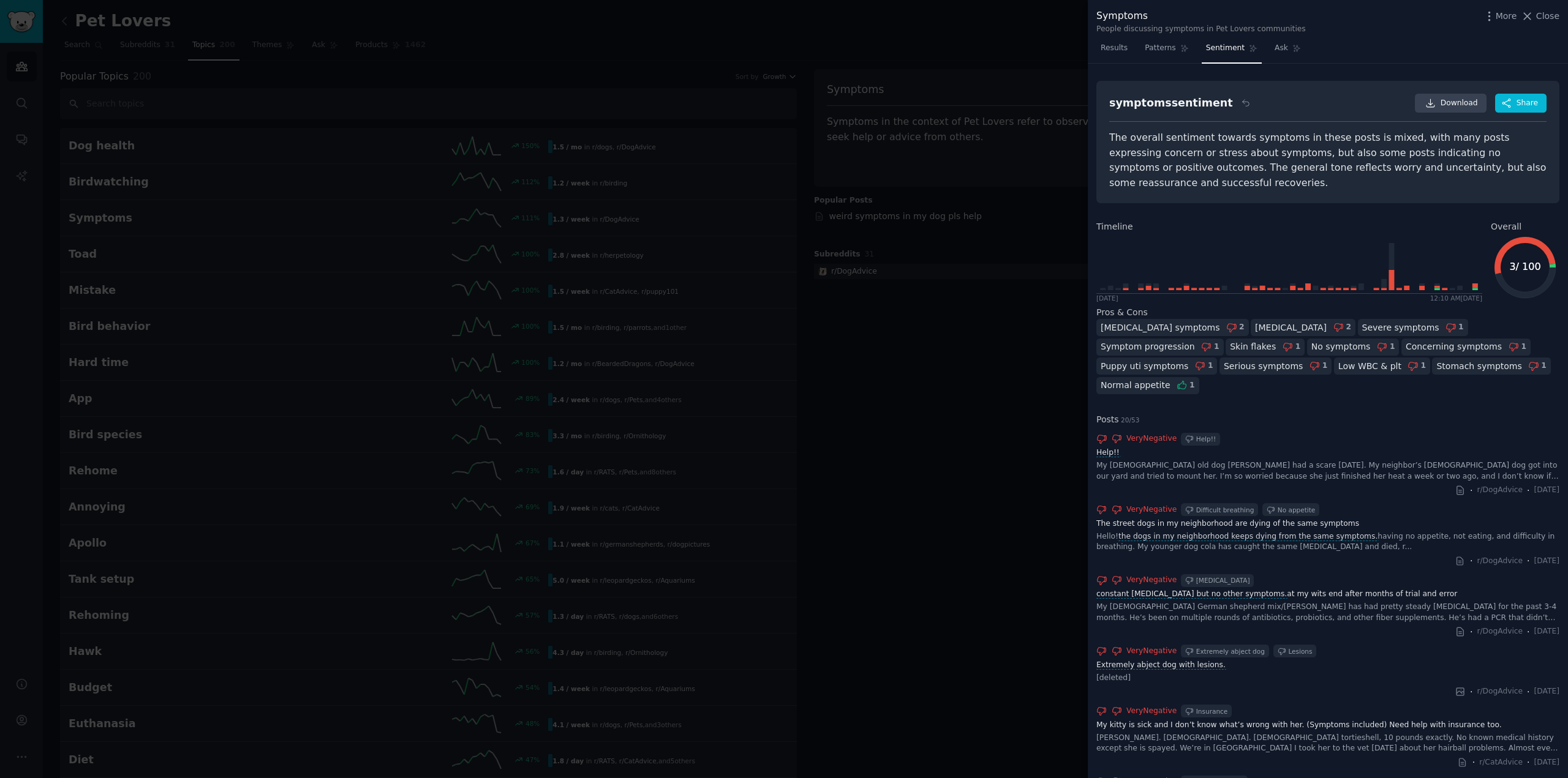
click at [878, 340] on div at bounding box center [784, 389] width 1568 height 778
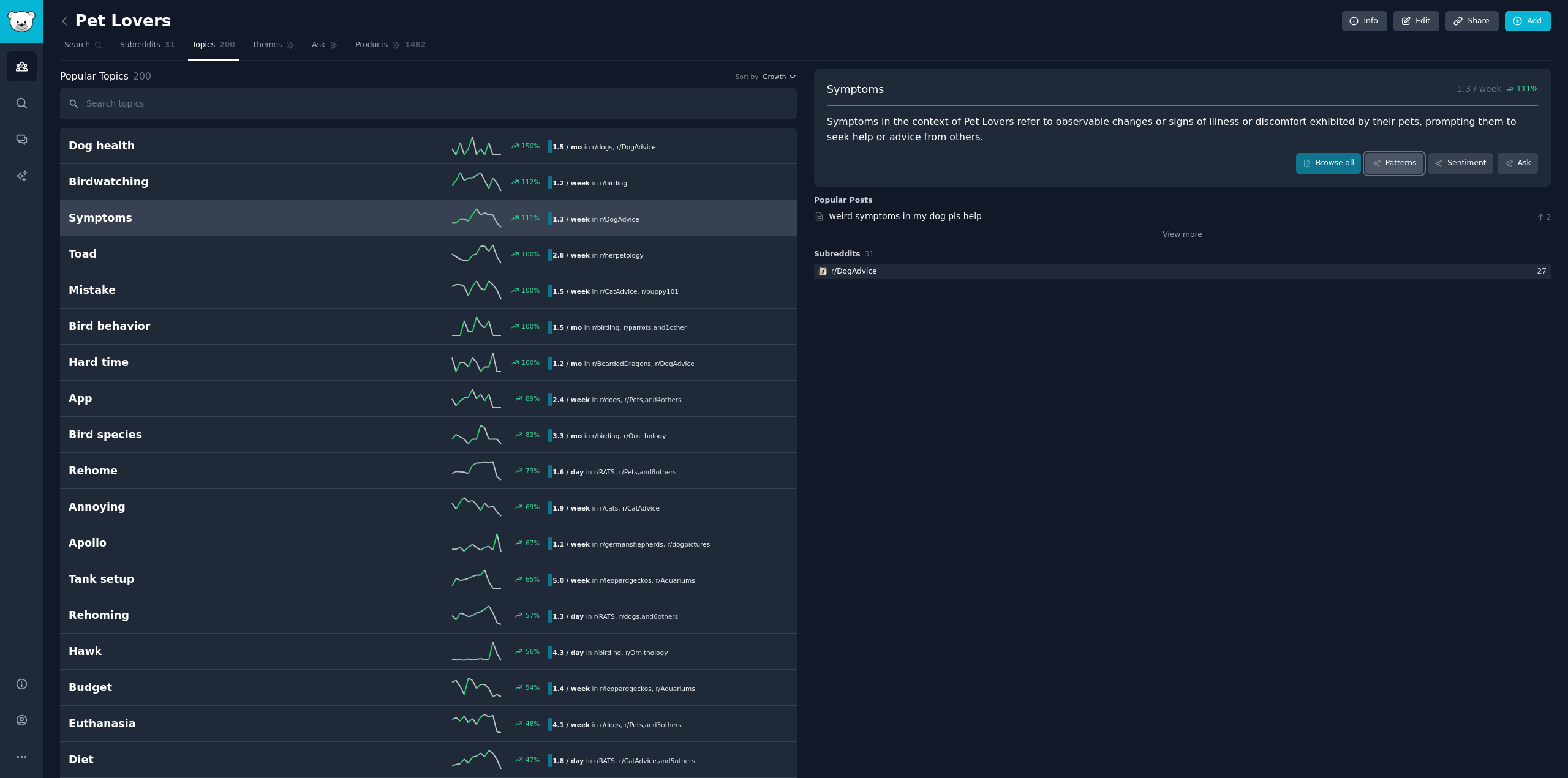
click at [1398, 159] on link "Patterns" at bounding box center [1393, 163] width 58 height 21
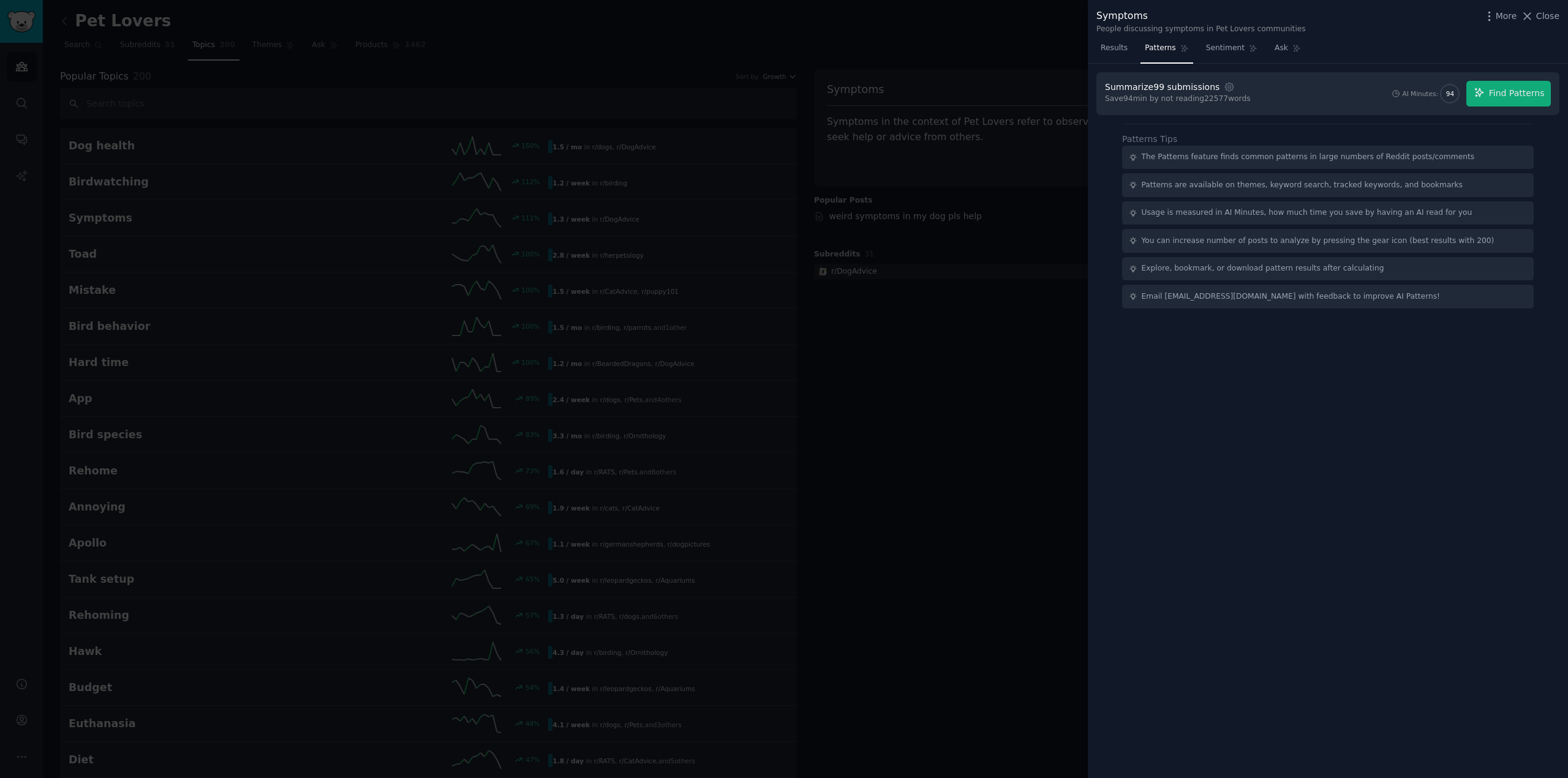
click at [976, 388] on div at bounding box center [784, 389] width 1568 height 778
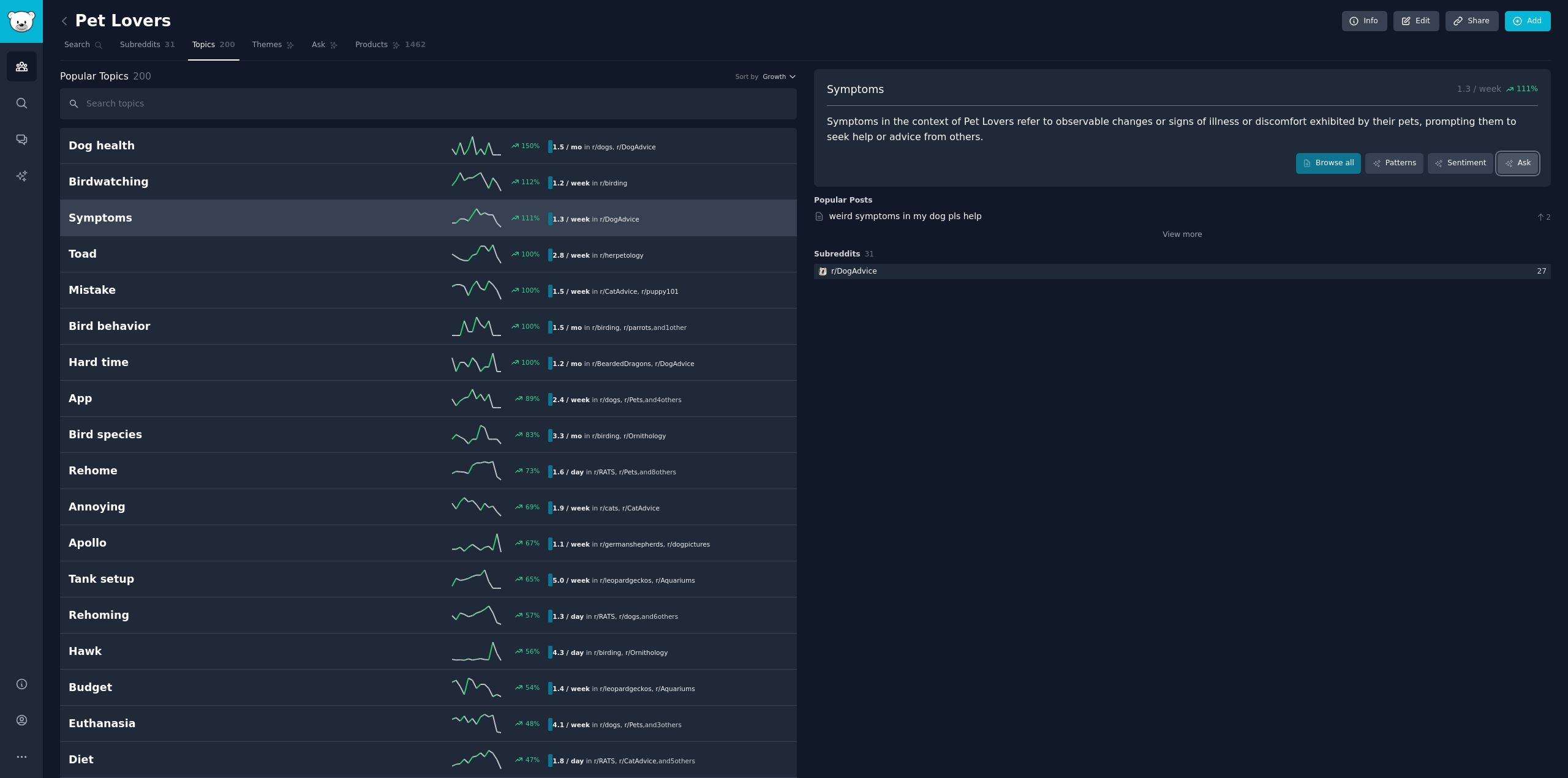
click at [1517, 169] on link "Ask" at bounding box center [1517, 163] width 40 height 21
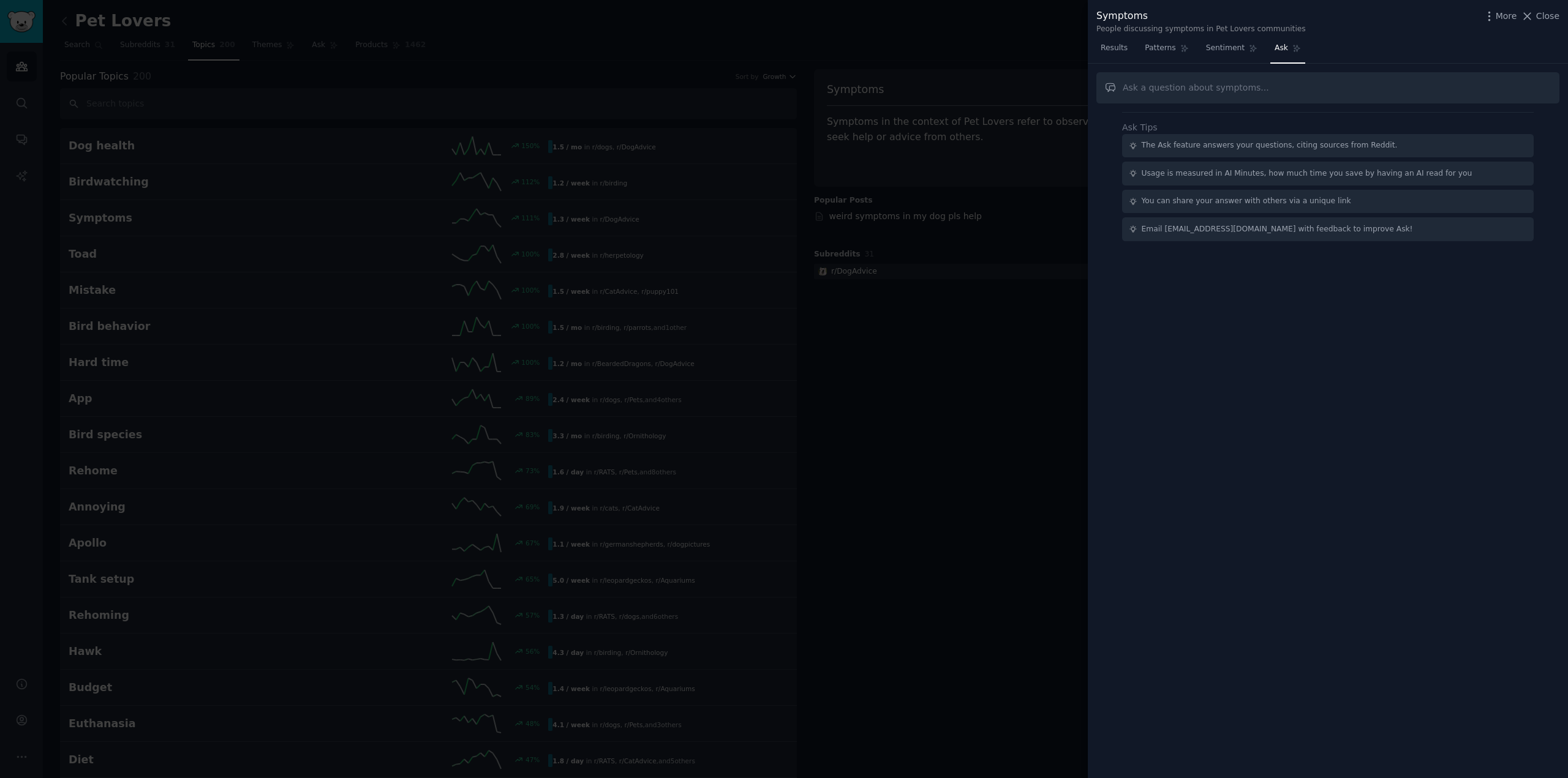
click at [969, 415] on div at bounding box center [784, 389] width 1568 height 778
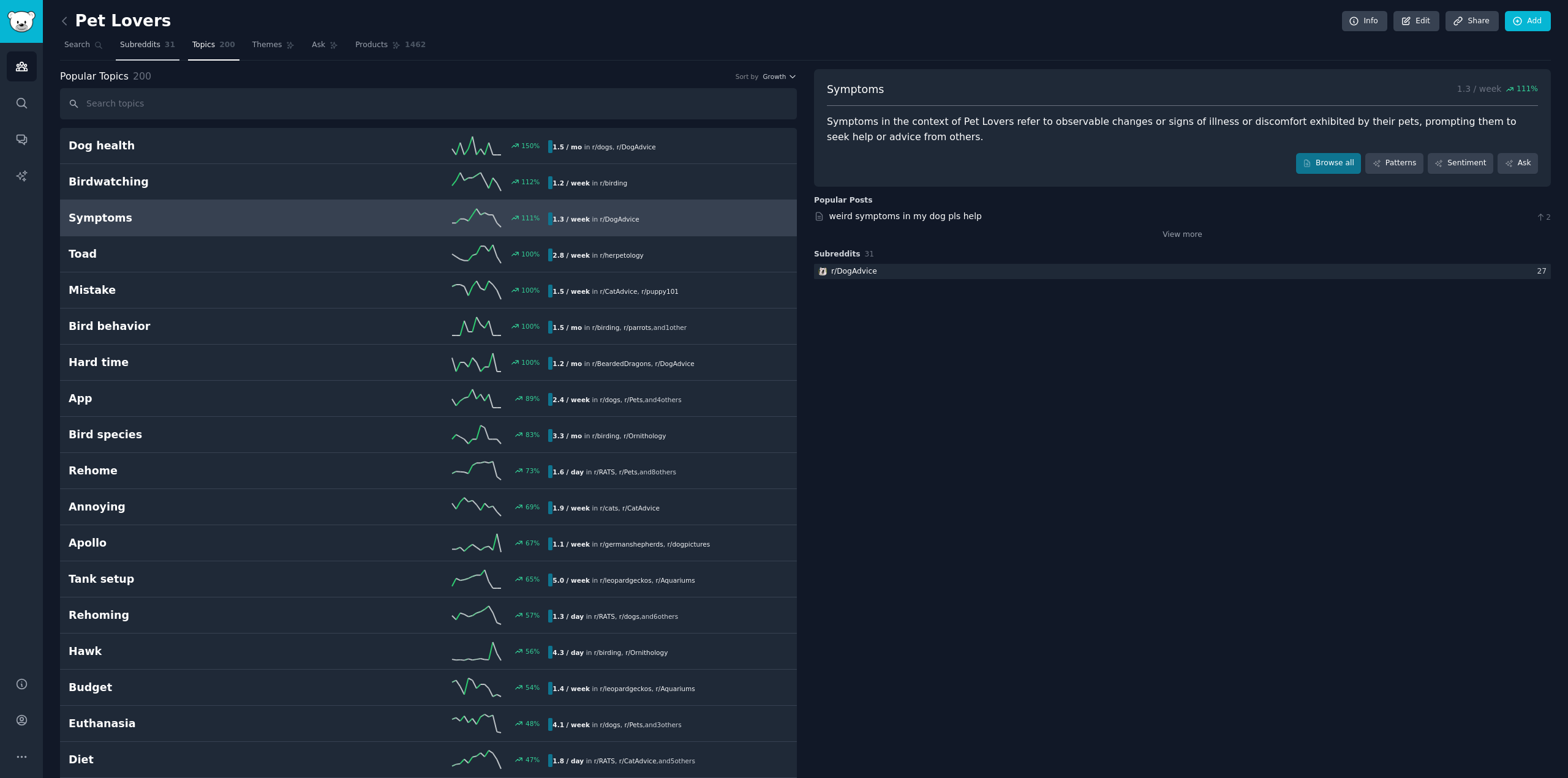
click at [140, 47] on span "Subreddits" at bounding box center [140, 45] width 40 height 11
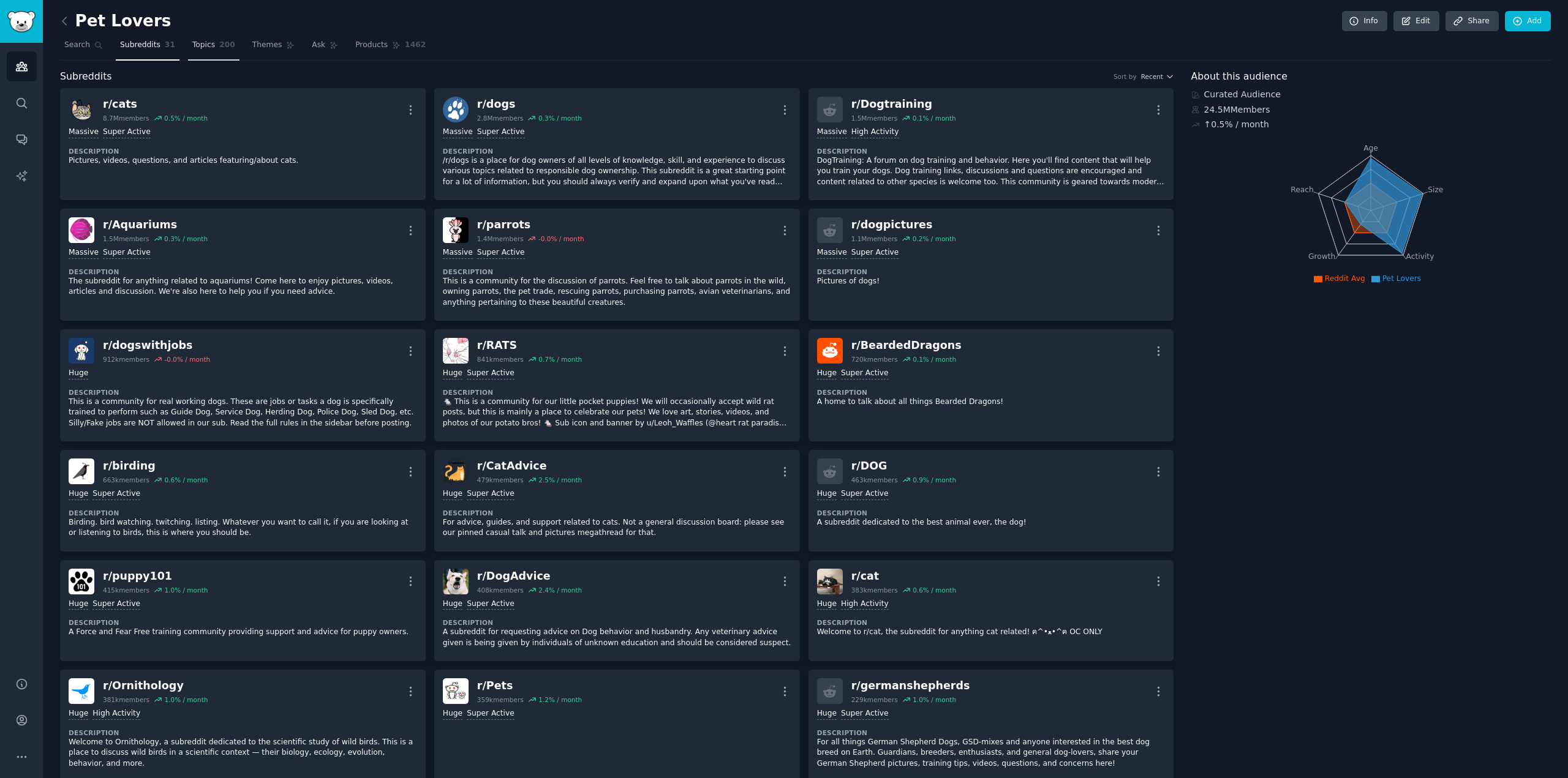
click at [203, 49] on span "Topics" at bounding box center [203, 45] width 23 height 11
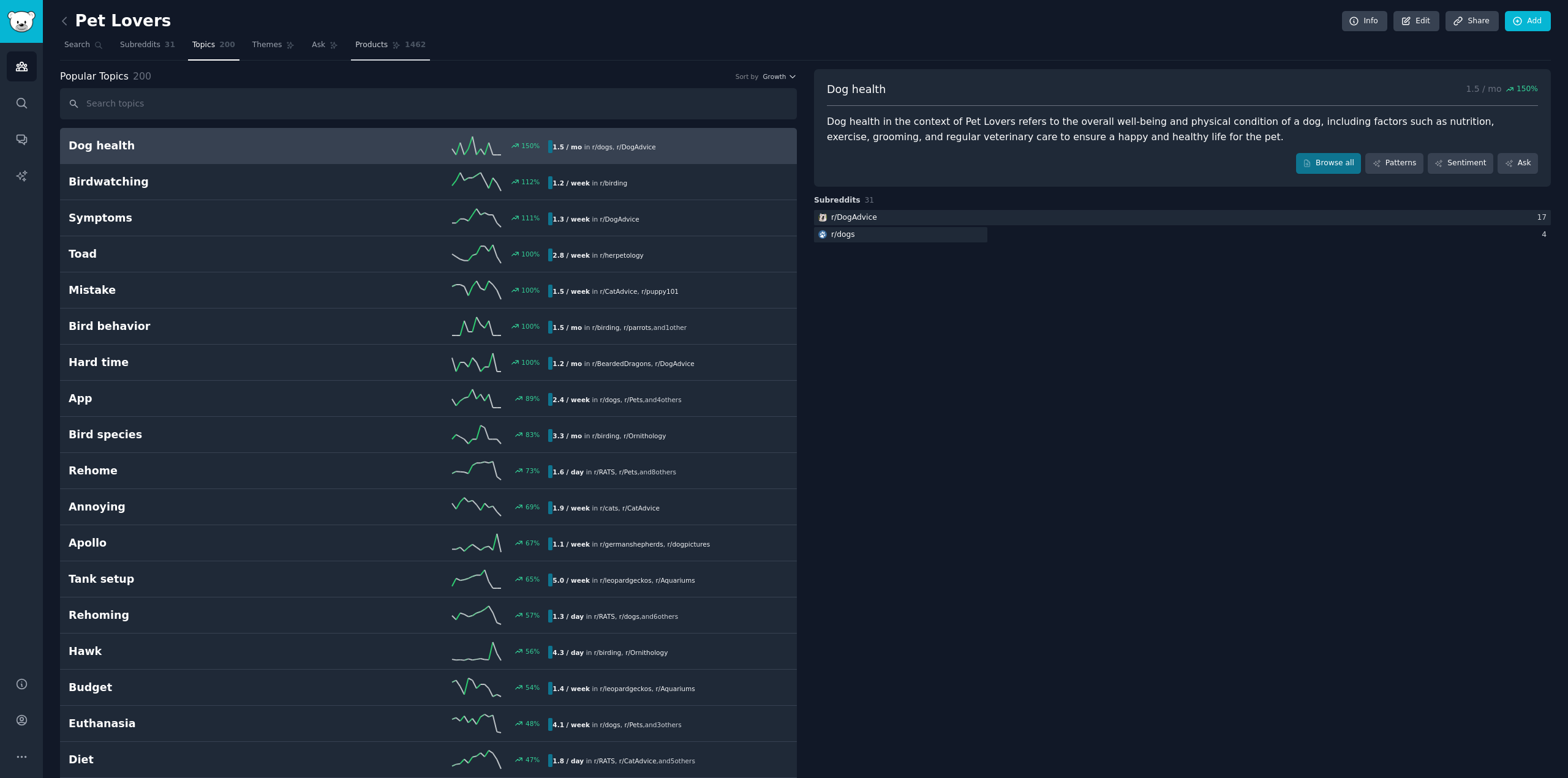
click at [351, 52] on link "Products 1462" at bounding box center [391, 48] width 79 height 25
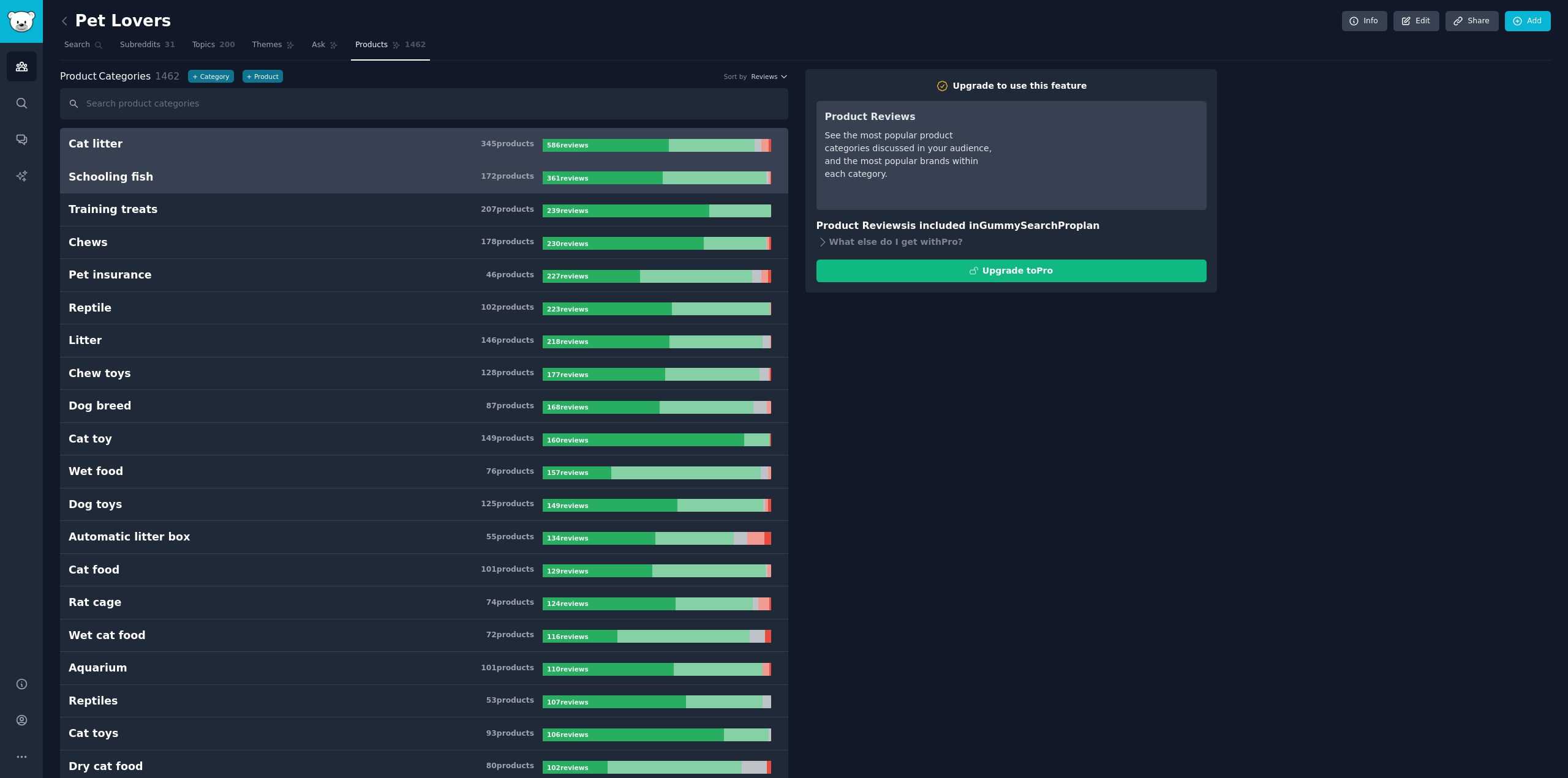
click at [125, 179] on div "Schooling fish" at bounding box center [111, 177] width 85 height 15
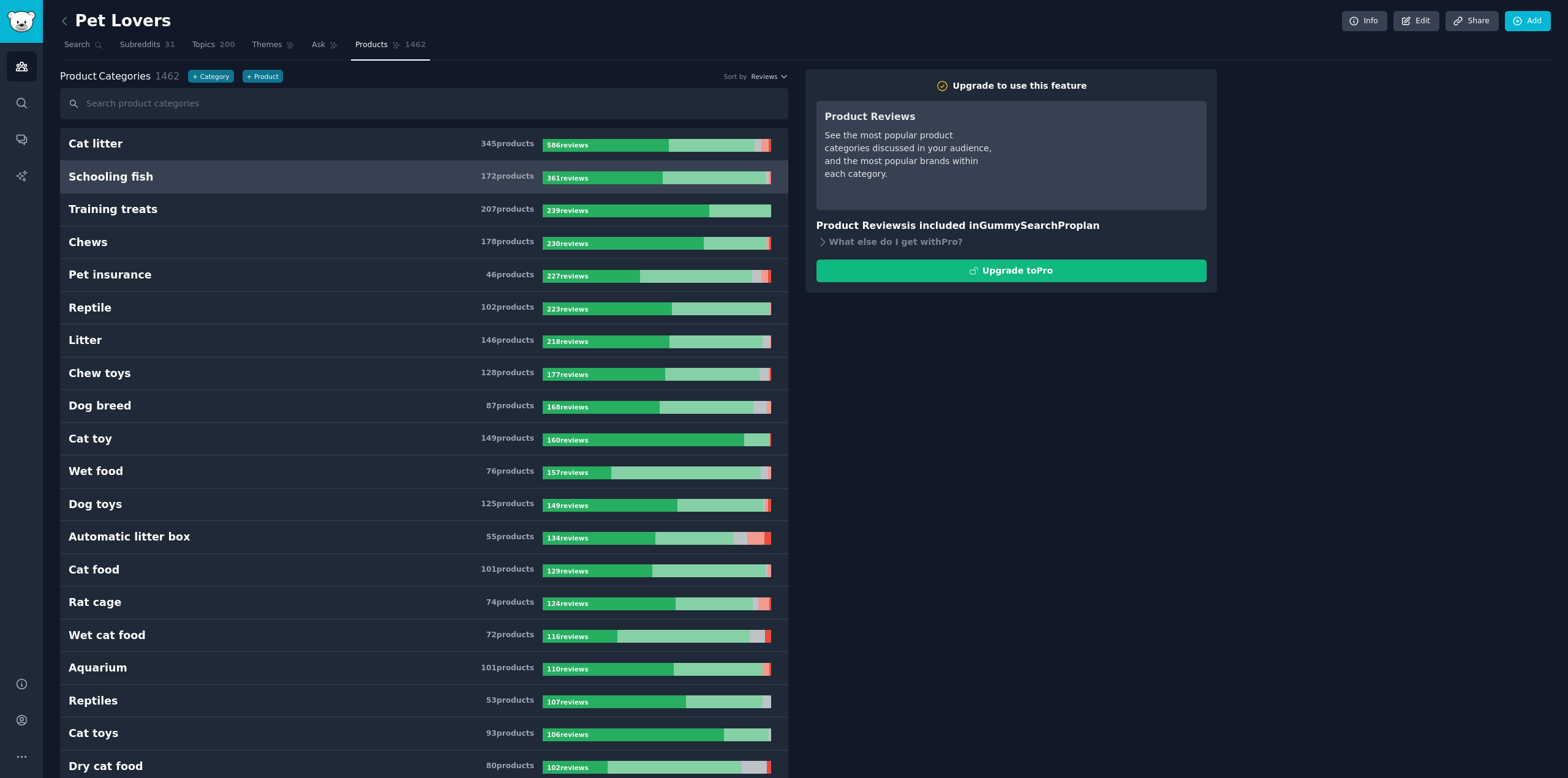
click at [368, 176] on h3 "Schooling fish 172 product s" at bounding box center [305, 177] width 474 height 15
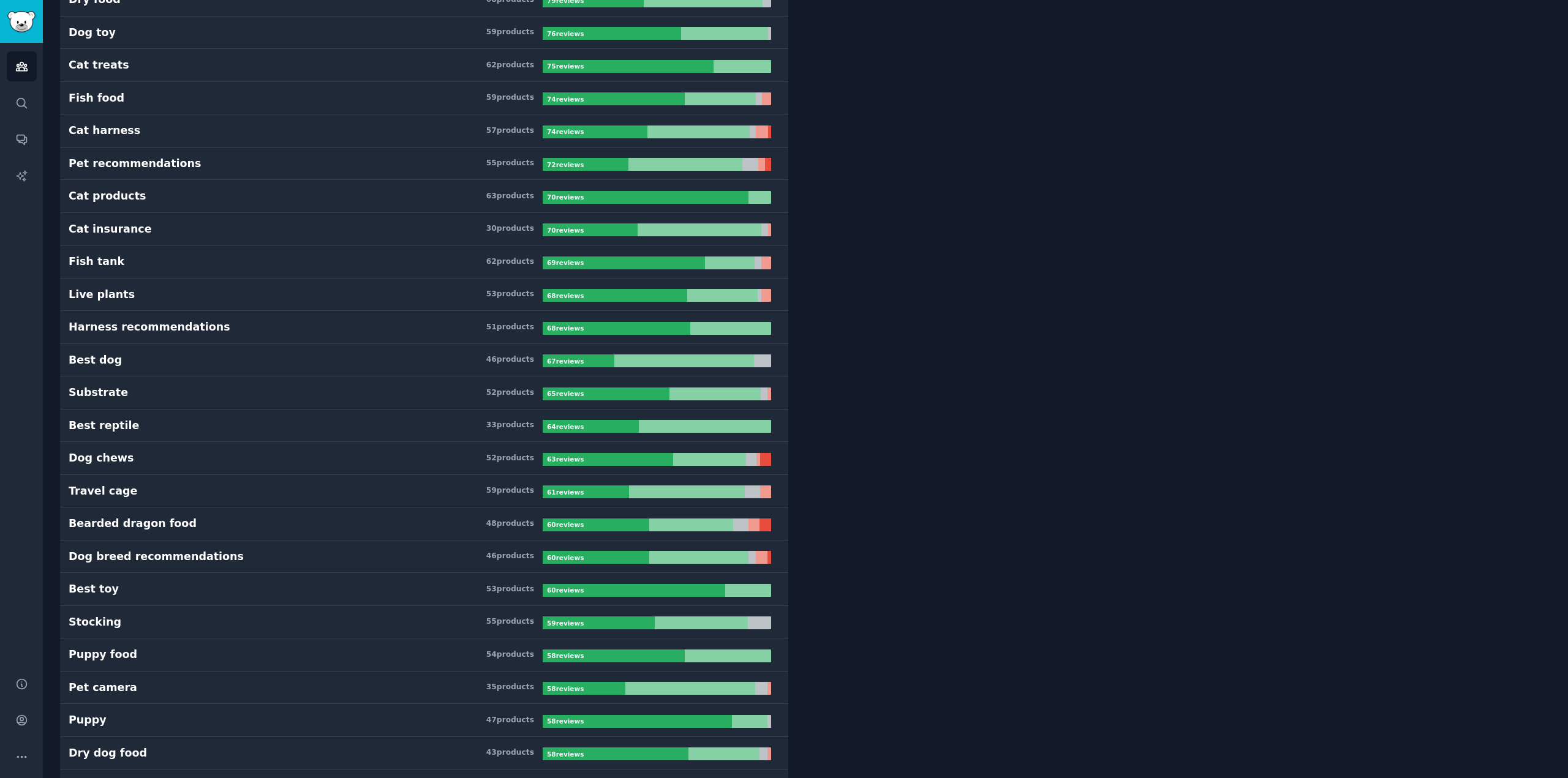
scroll to position [1163, 0]
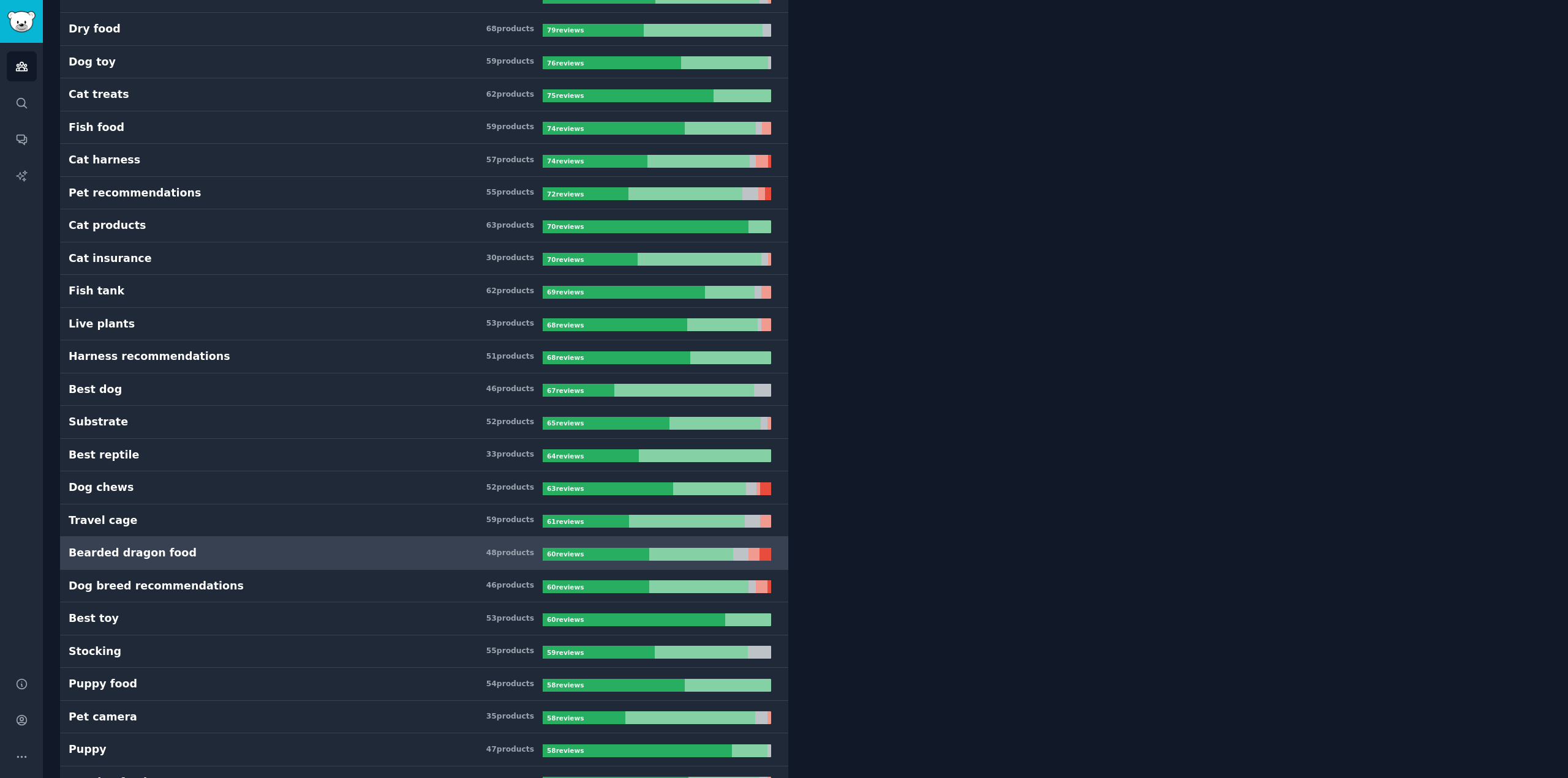
click at [136, 544] on link "Bearded dragon food 48 product s 60 review s" at bounding box center [423, 553] width 728 height 33
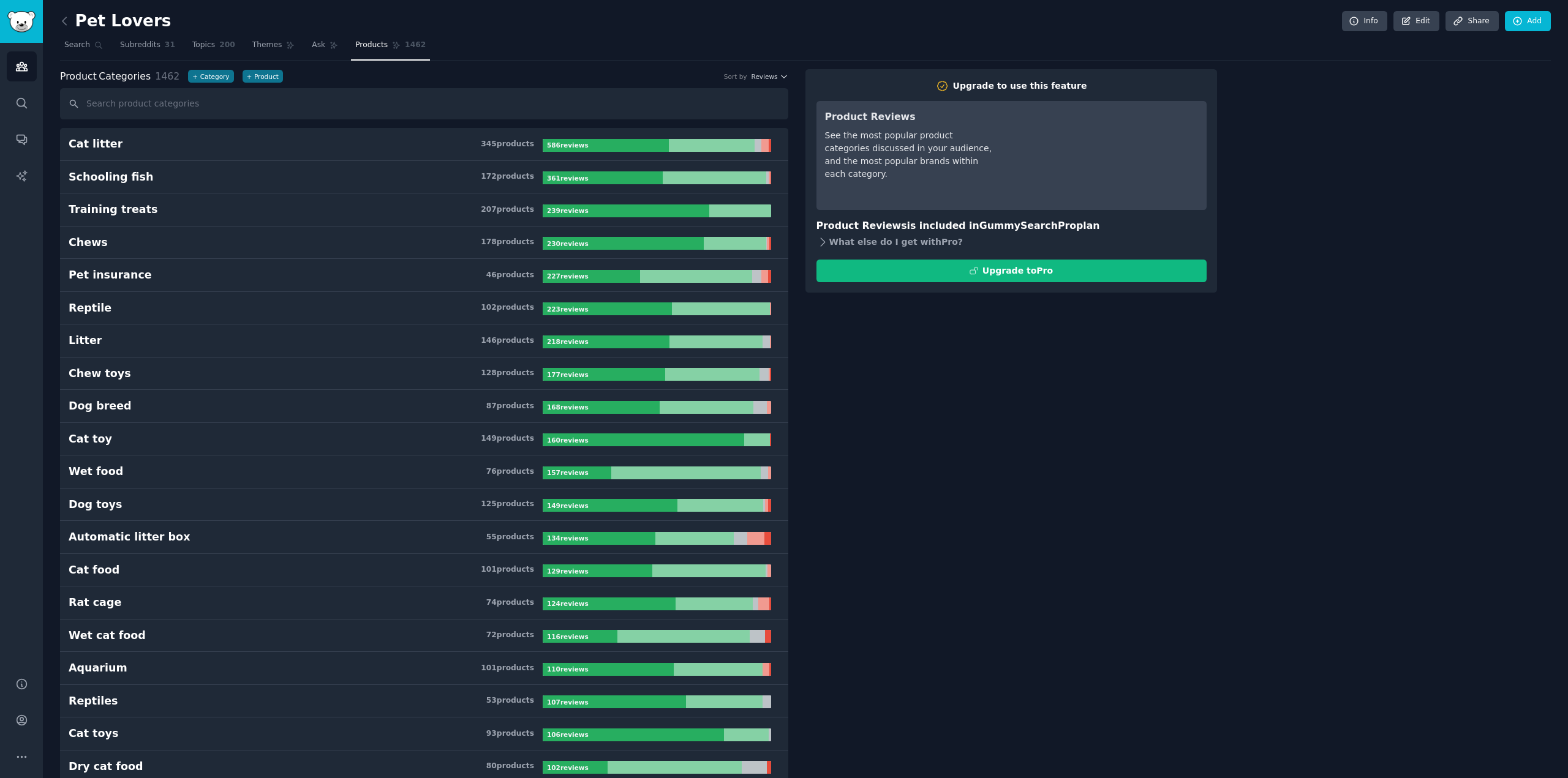
click at [823, 241] on icon at bounding box center [823, 242] width 4 height 8
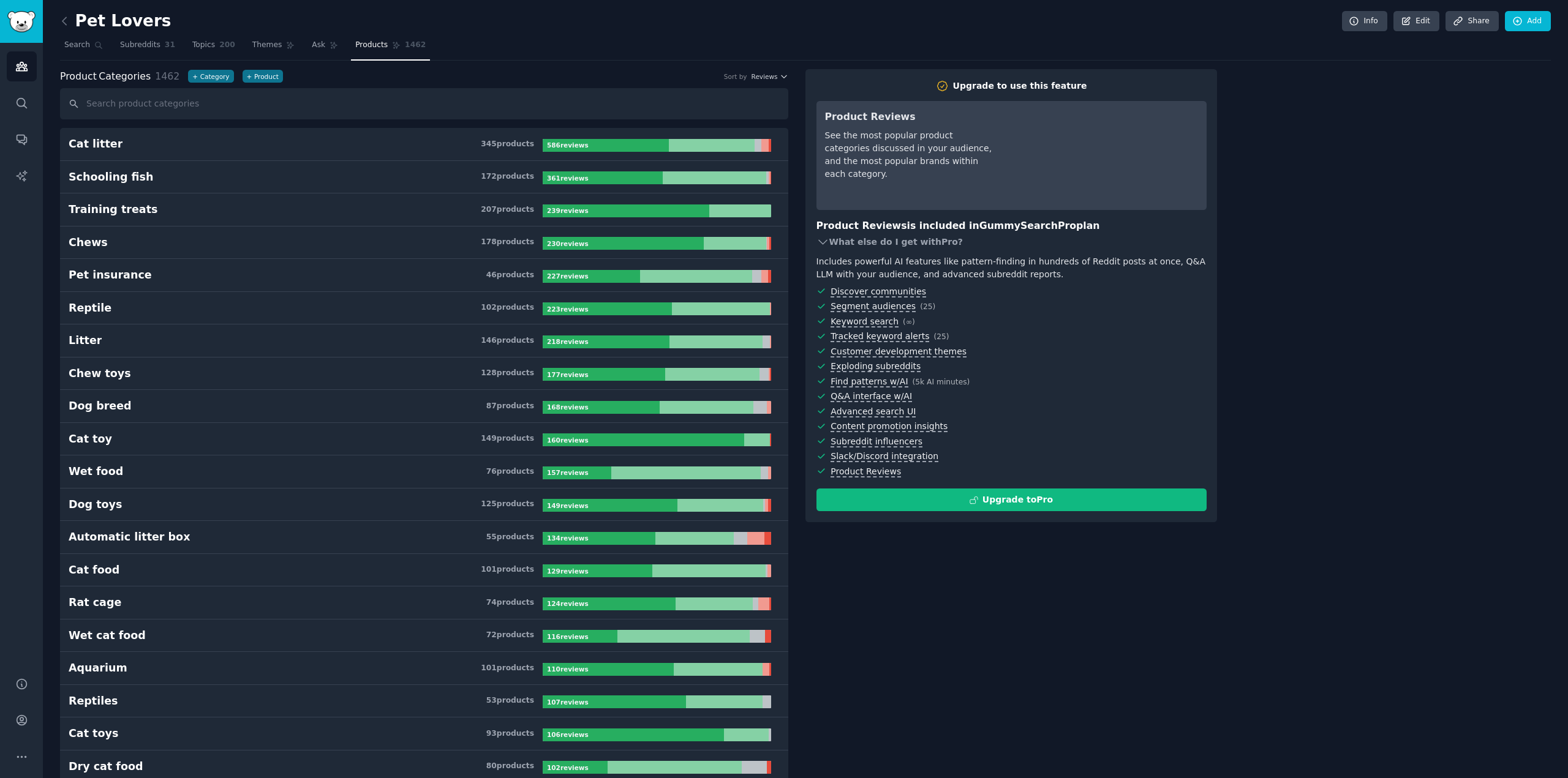
click at [823, 241] on icon at bounding box center [823, 243] width 13 height 13
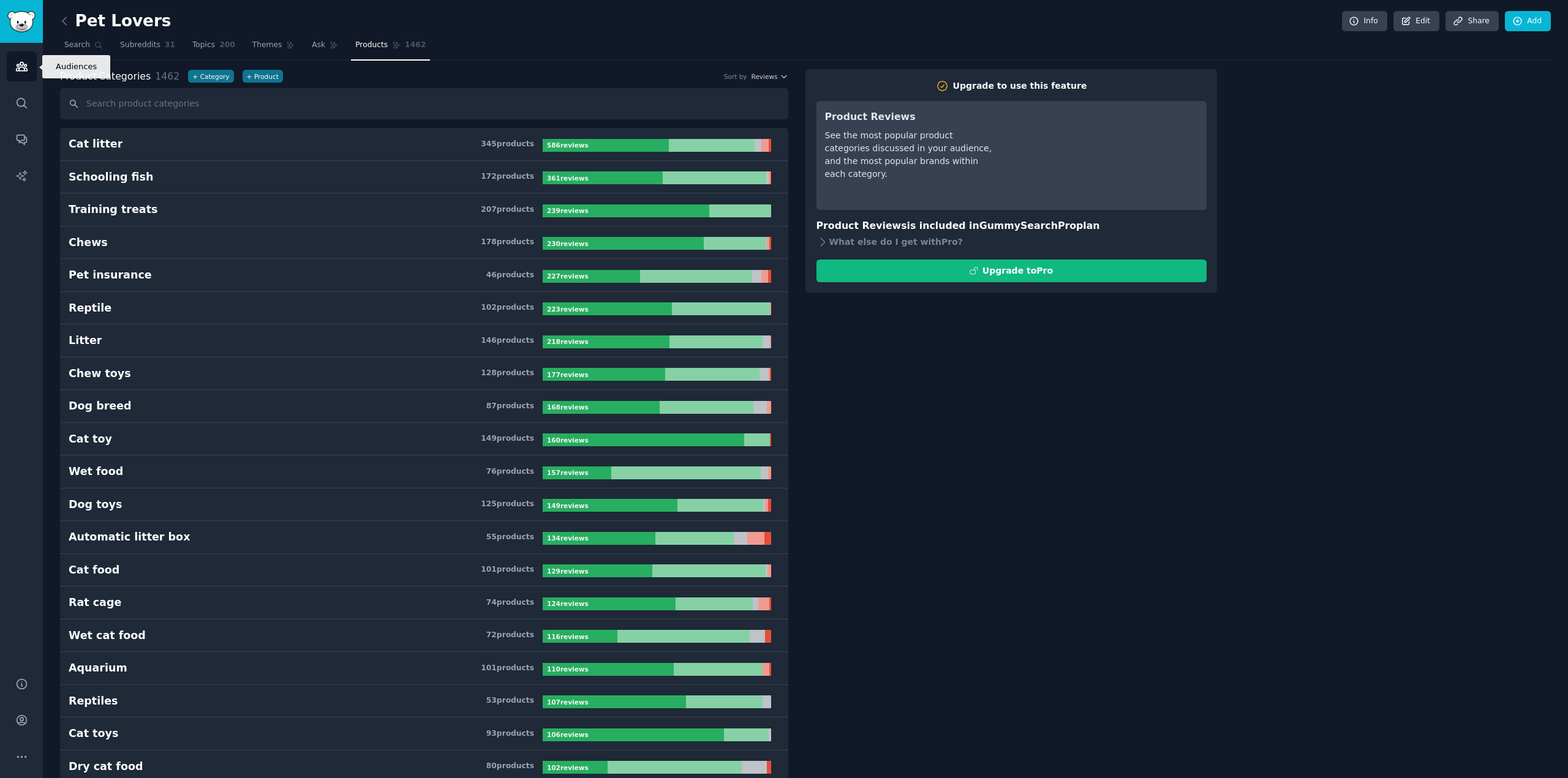
click at [13, 62] on link "Audiences" at bounding box center [21, 66] width 30 height 30
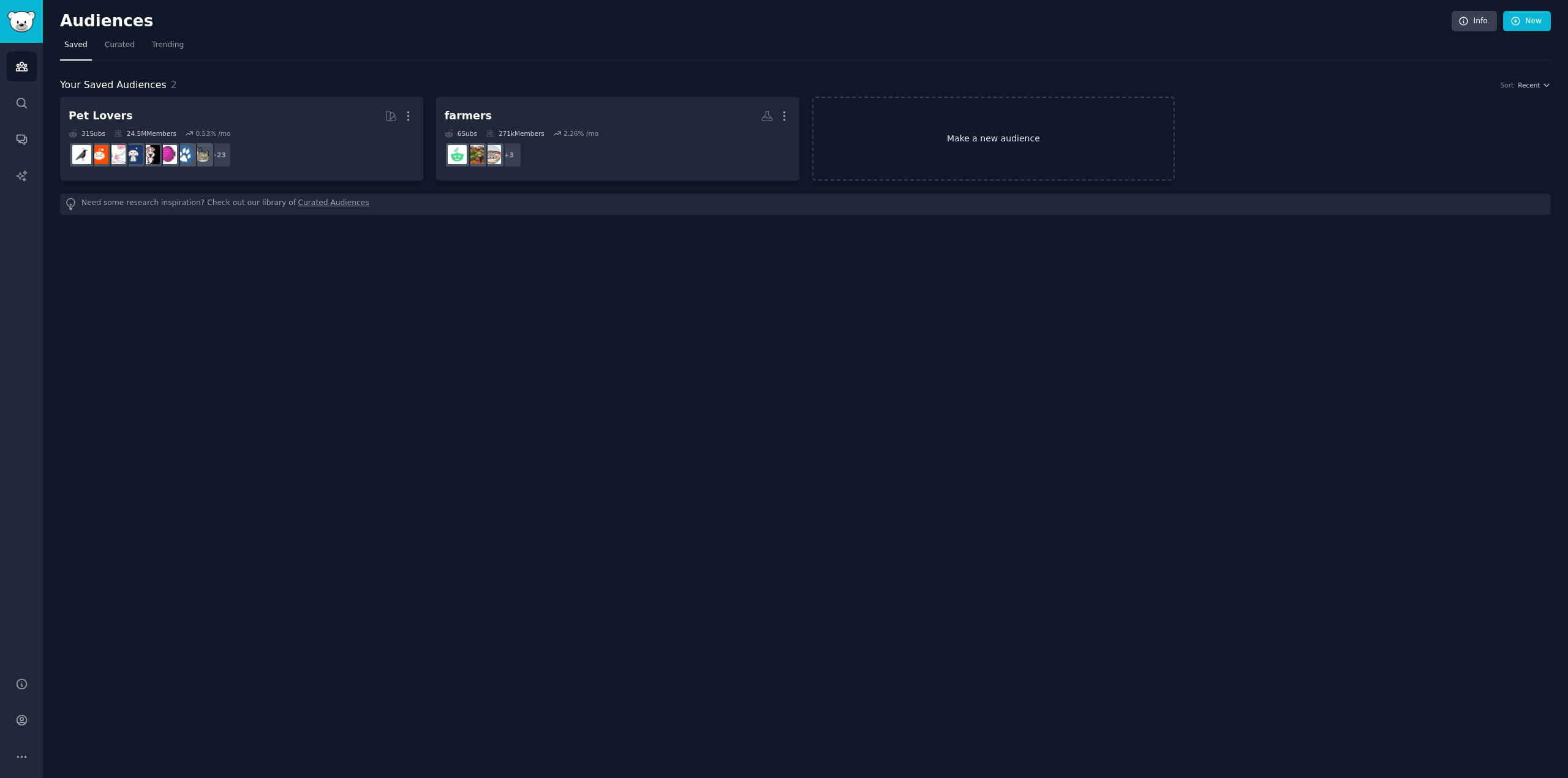
click at [1039, 145] on link "Make a new audience" at bounding box center [993, 138] width 363 height 84
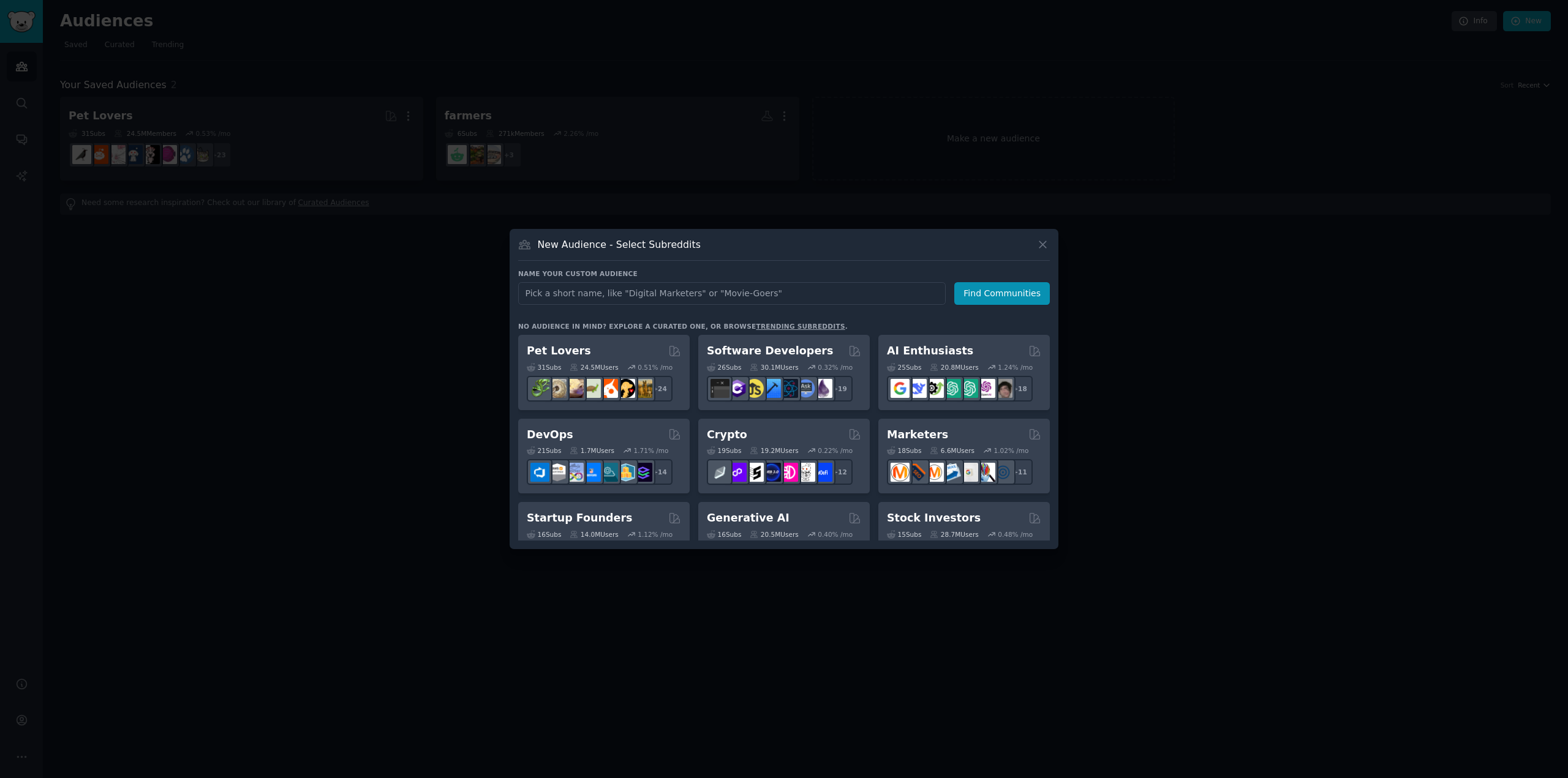
click at [323, 506] on div at bounding box center [784, 389] width 1568 height 778
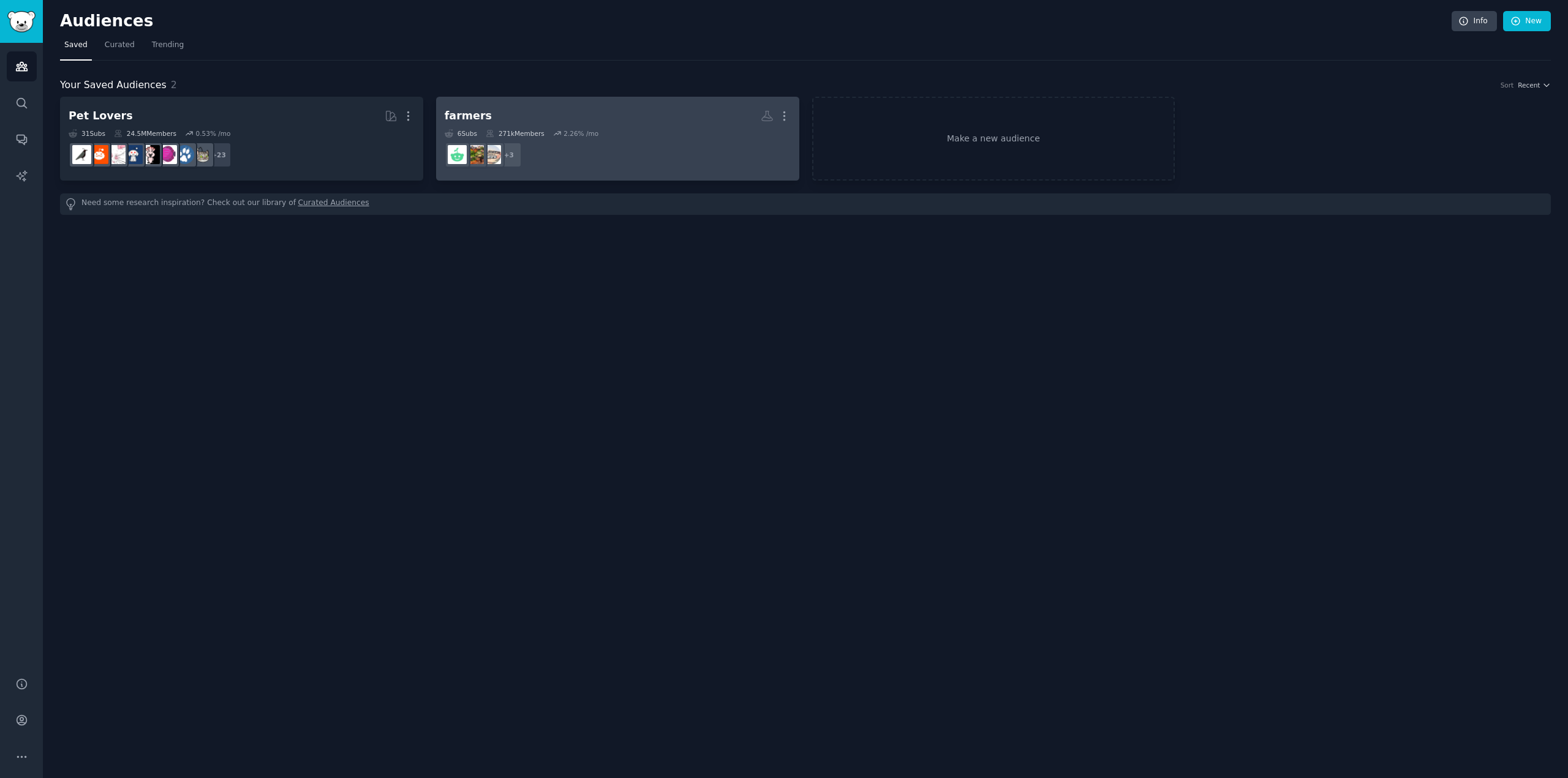
click at [664, 141] on dd "+ 3" at bounding box center [617, 154] width 346 height 34
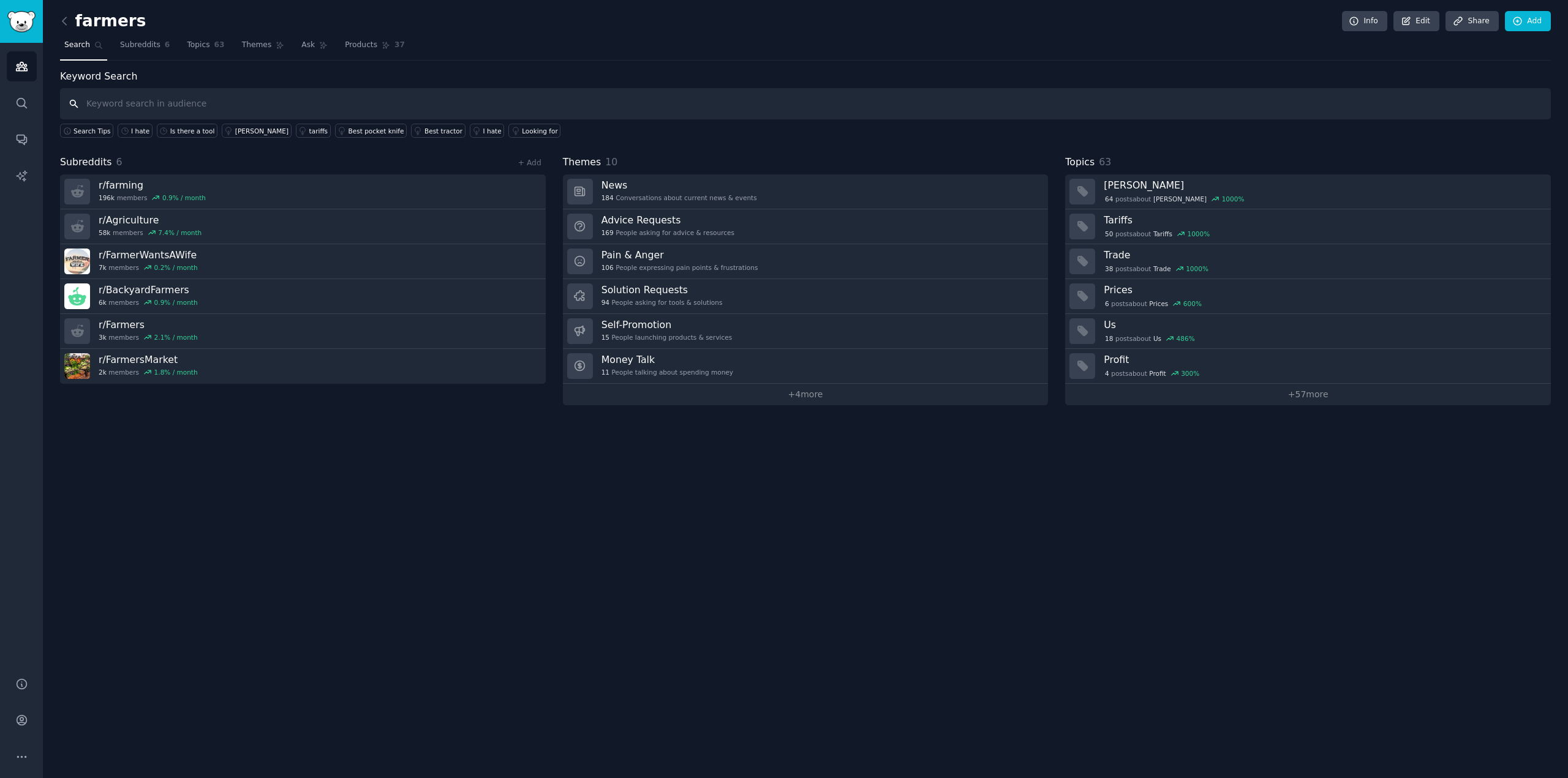
click at [246, 105] on input "text" at bounding box center [805, 103] width 1491 height 31
click at [18, 60] on link "Audiences" at bounding box center [21, 66] width 30 height 30
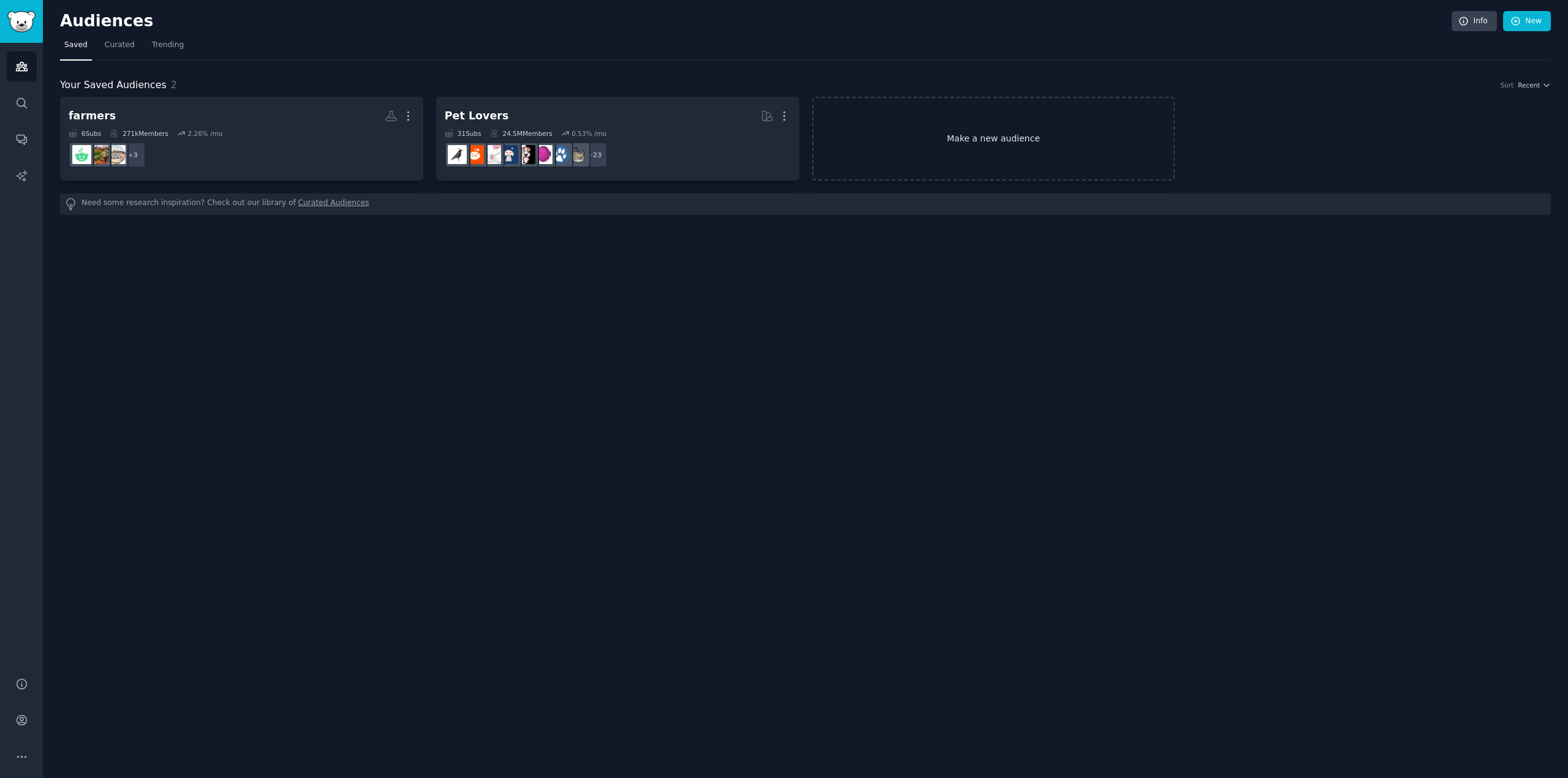
click at [983, 149] on link "Make a new audience" at bounding box center [993, 138] width 363 height 84
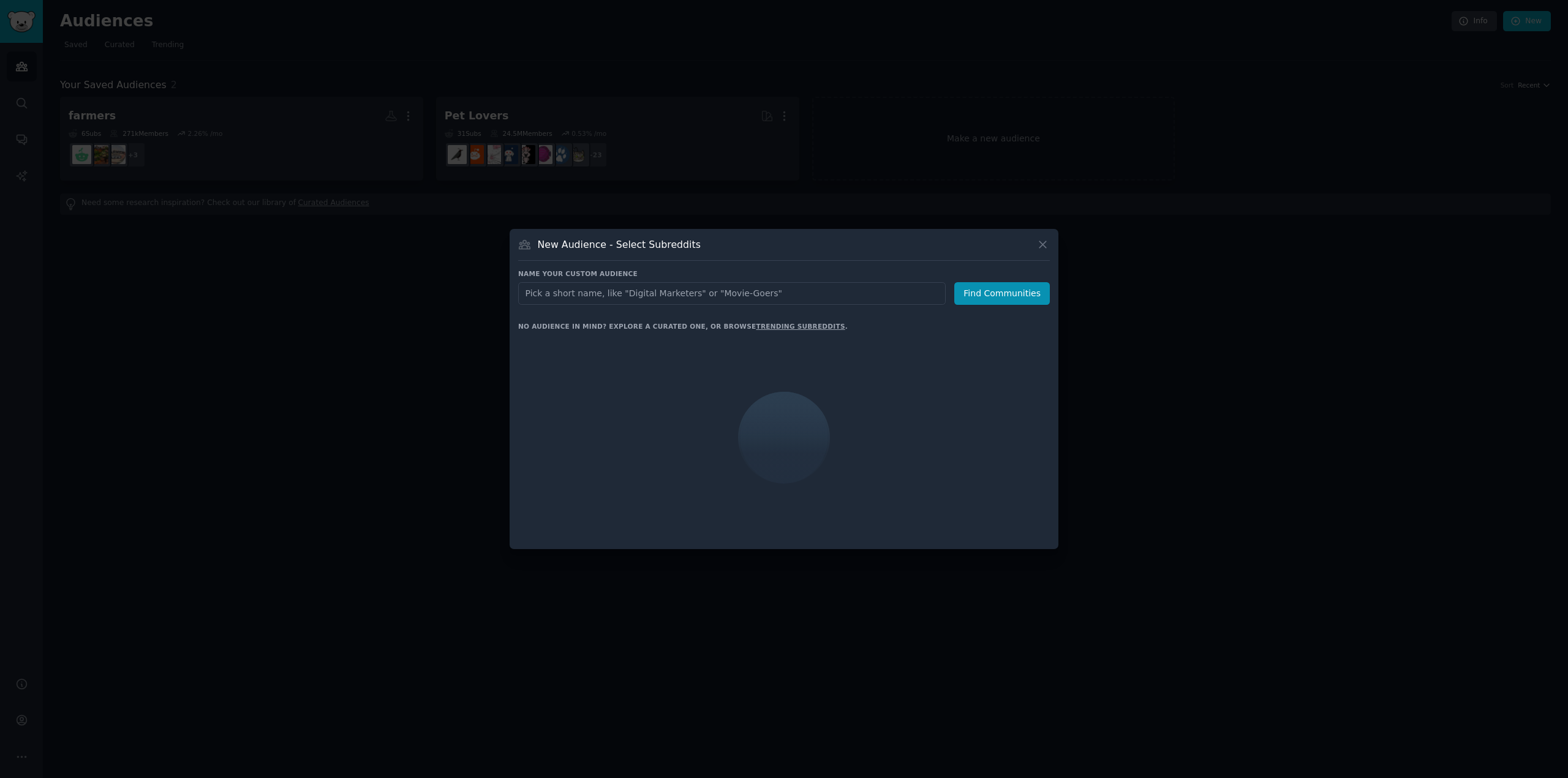
click at [605, 294] on input "text" at bounding box center [732, 293] width 428 height 23
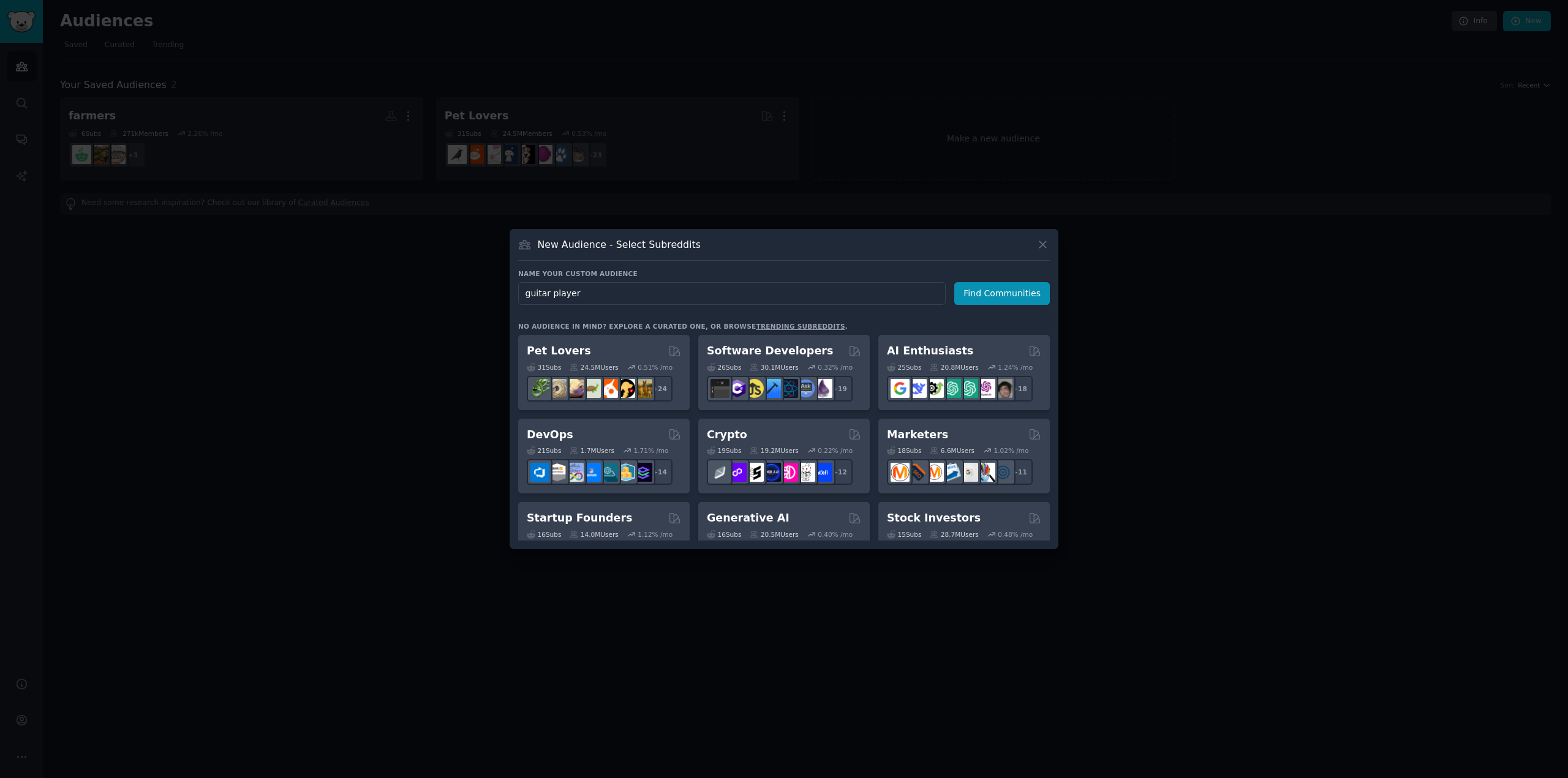
type input "guitar players"
click button "Find Communities" at bounding box center [1001, 293] width 95 height 23
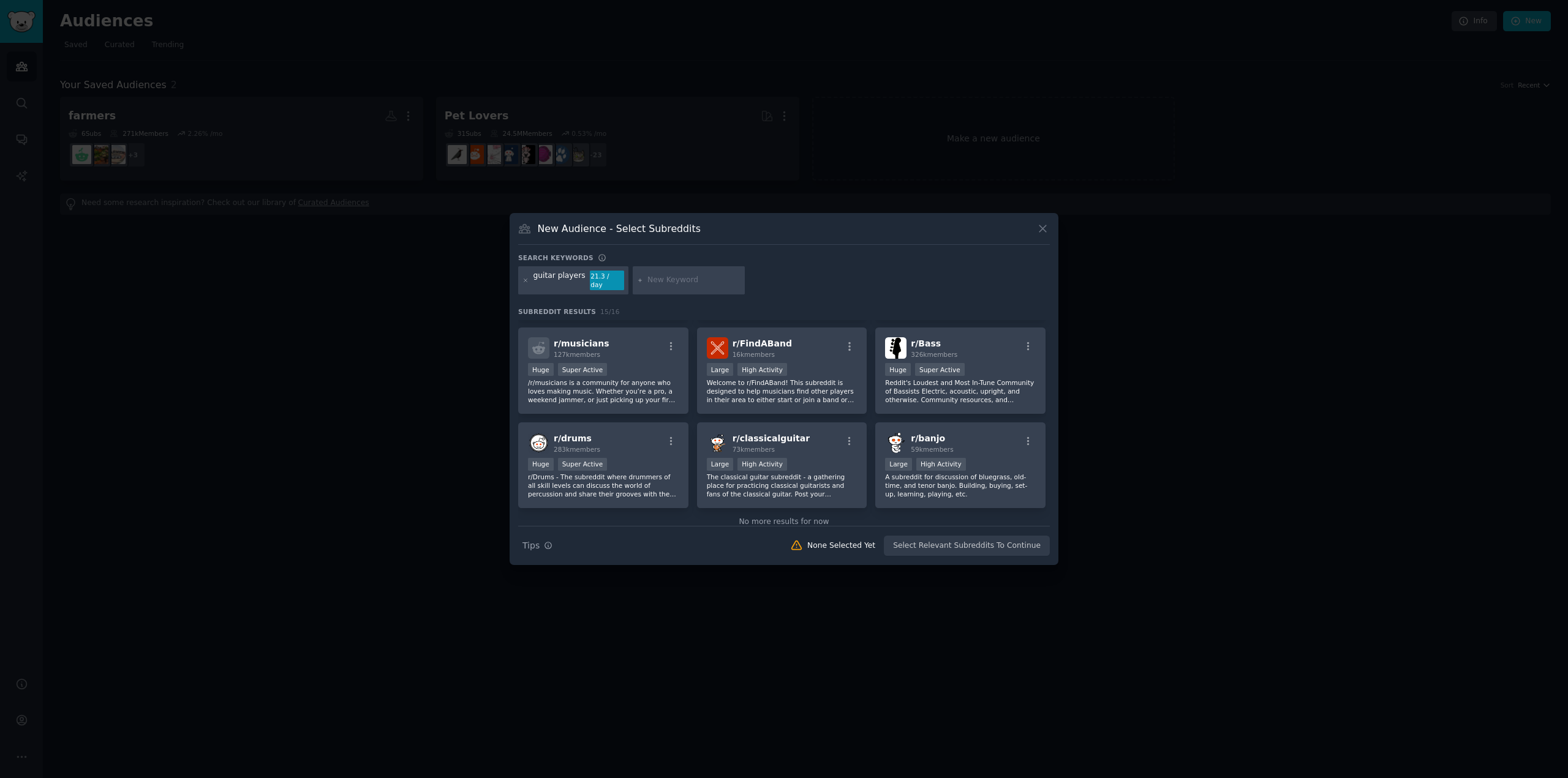
scroll to position [302, 0]
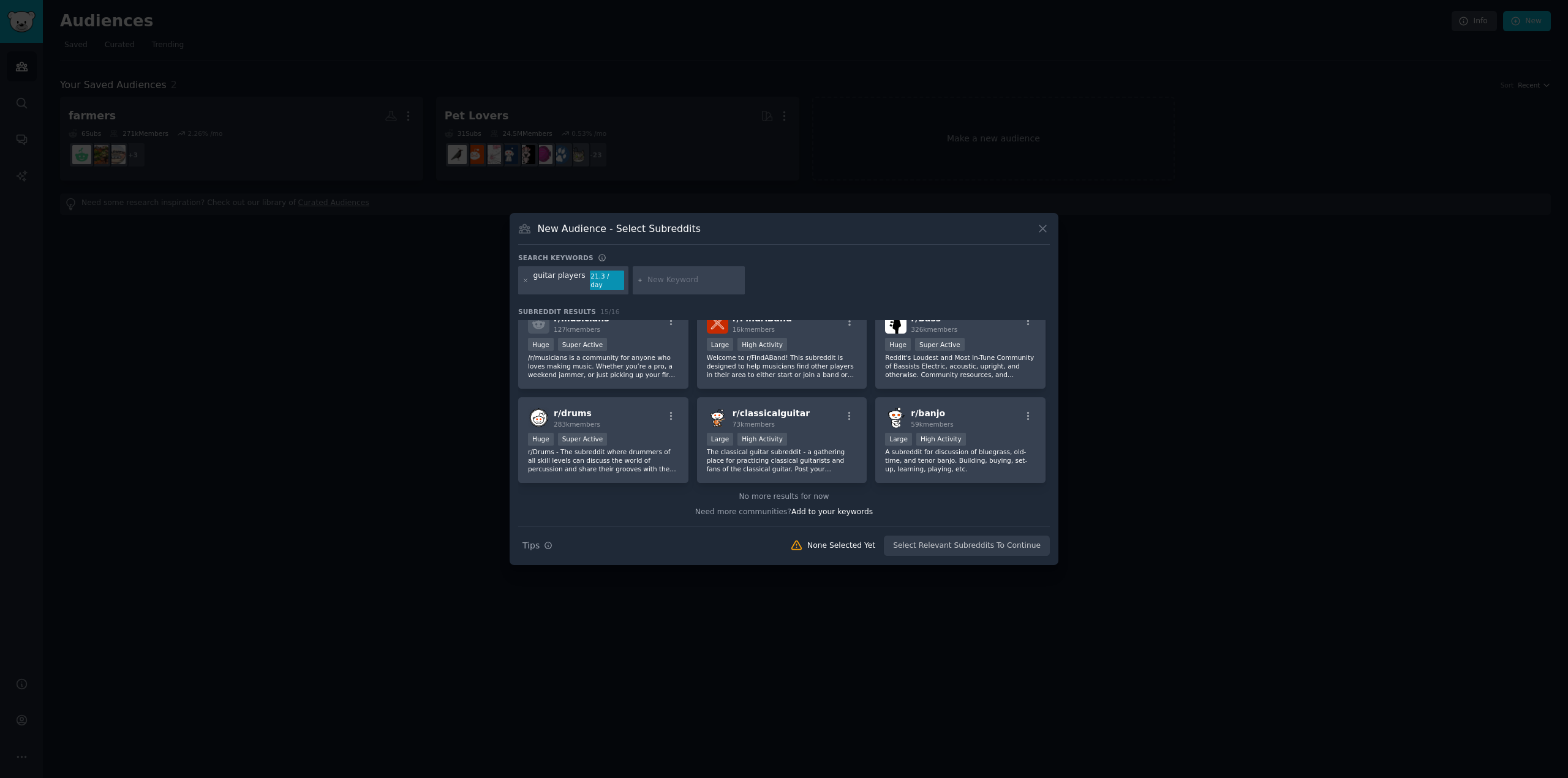
click at [953, 546] on div "Search Tips Tips None Selected Yet Select Relevant Subreddits To Continue" at bounding box center [784, 541] width 532 height 31
click at [528, 543] on span "Tips" at bounding box center [531, 546] width 17 height 13
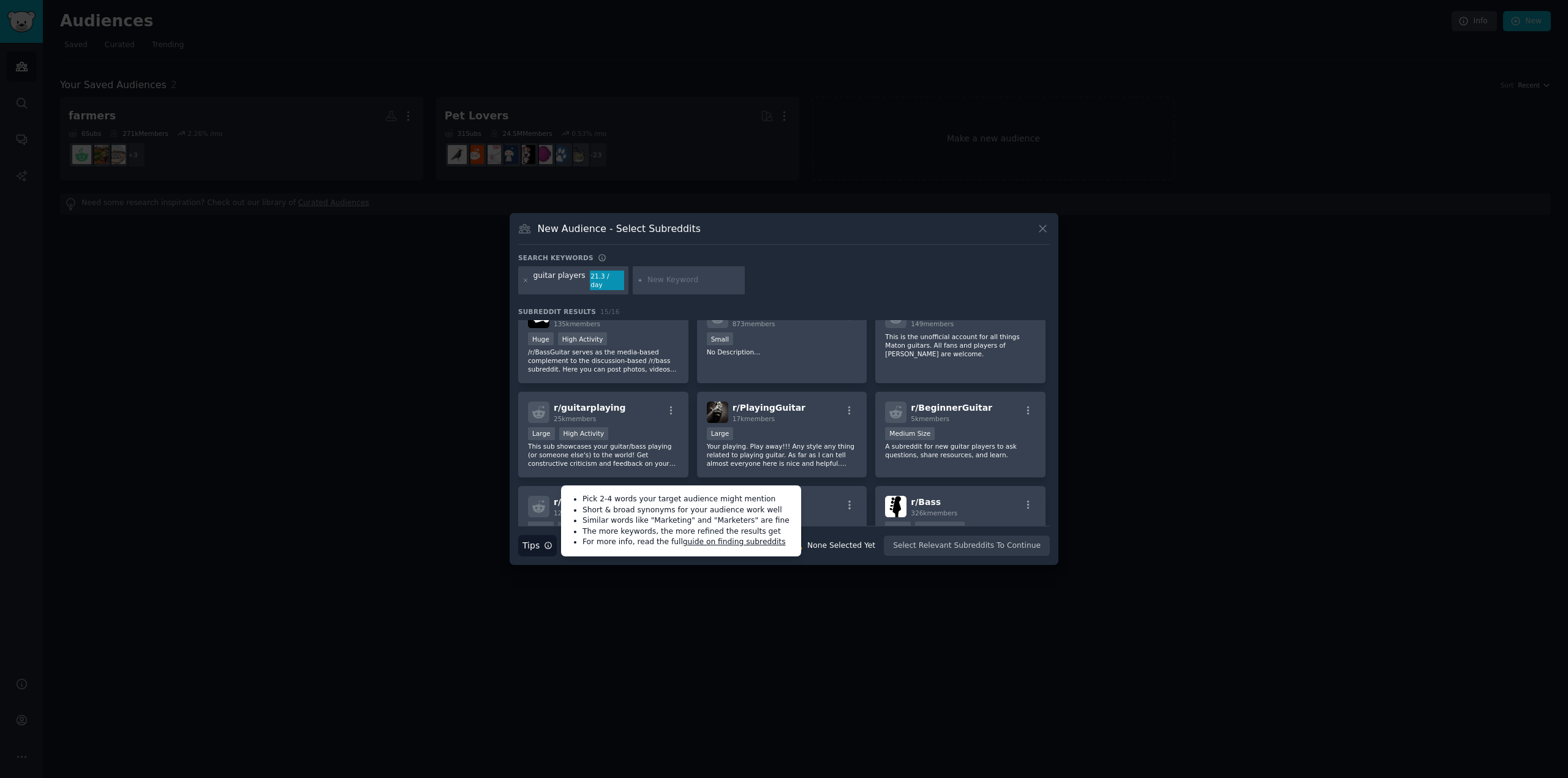
scroll to position [0, 0]
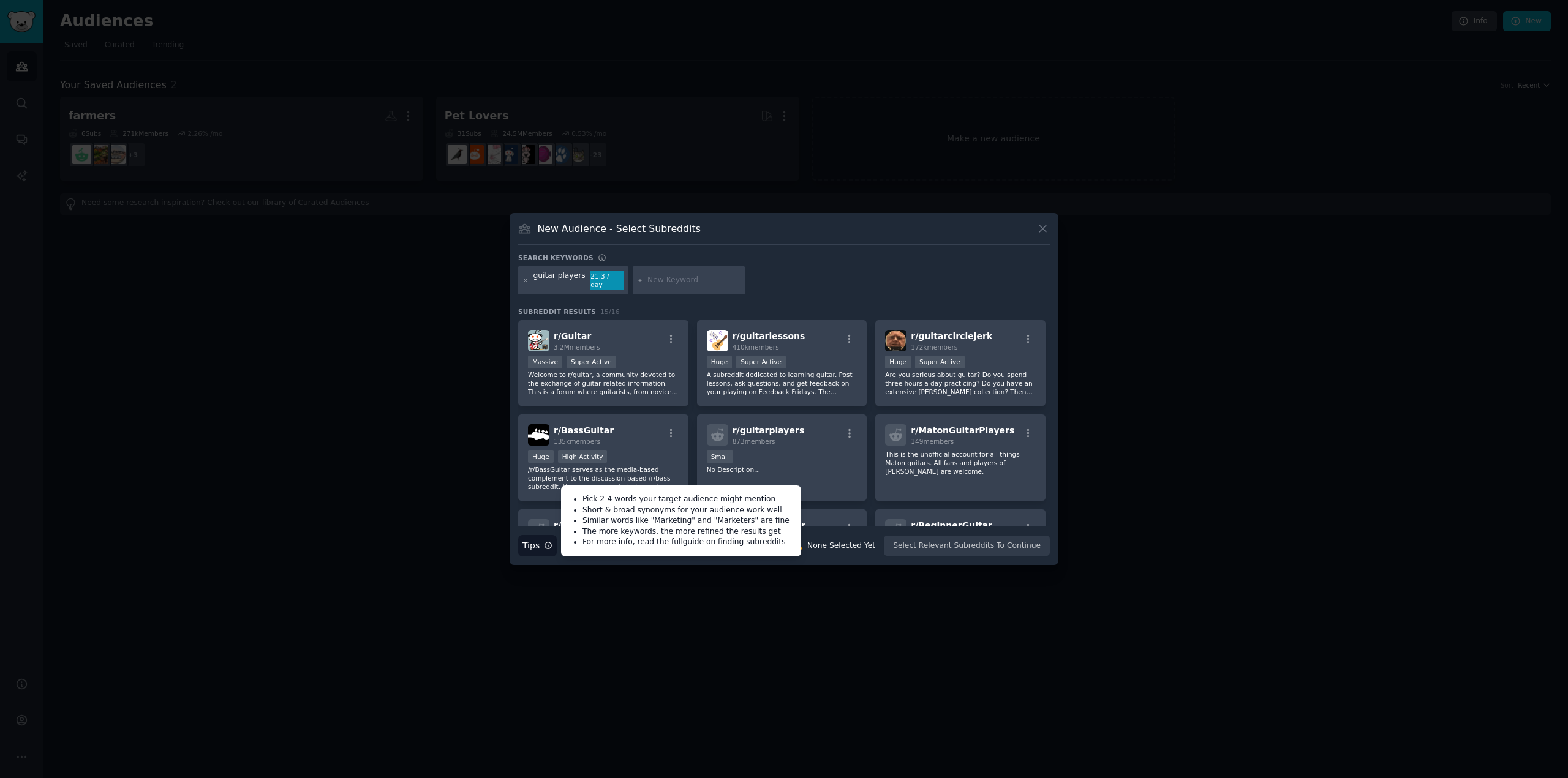
click at [693, 412] on div "r/ Guitar 3.2M members Massive Super Active Welcome to r/guitar, a community de…" at bounding box center [784, 553] width 532 height 465
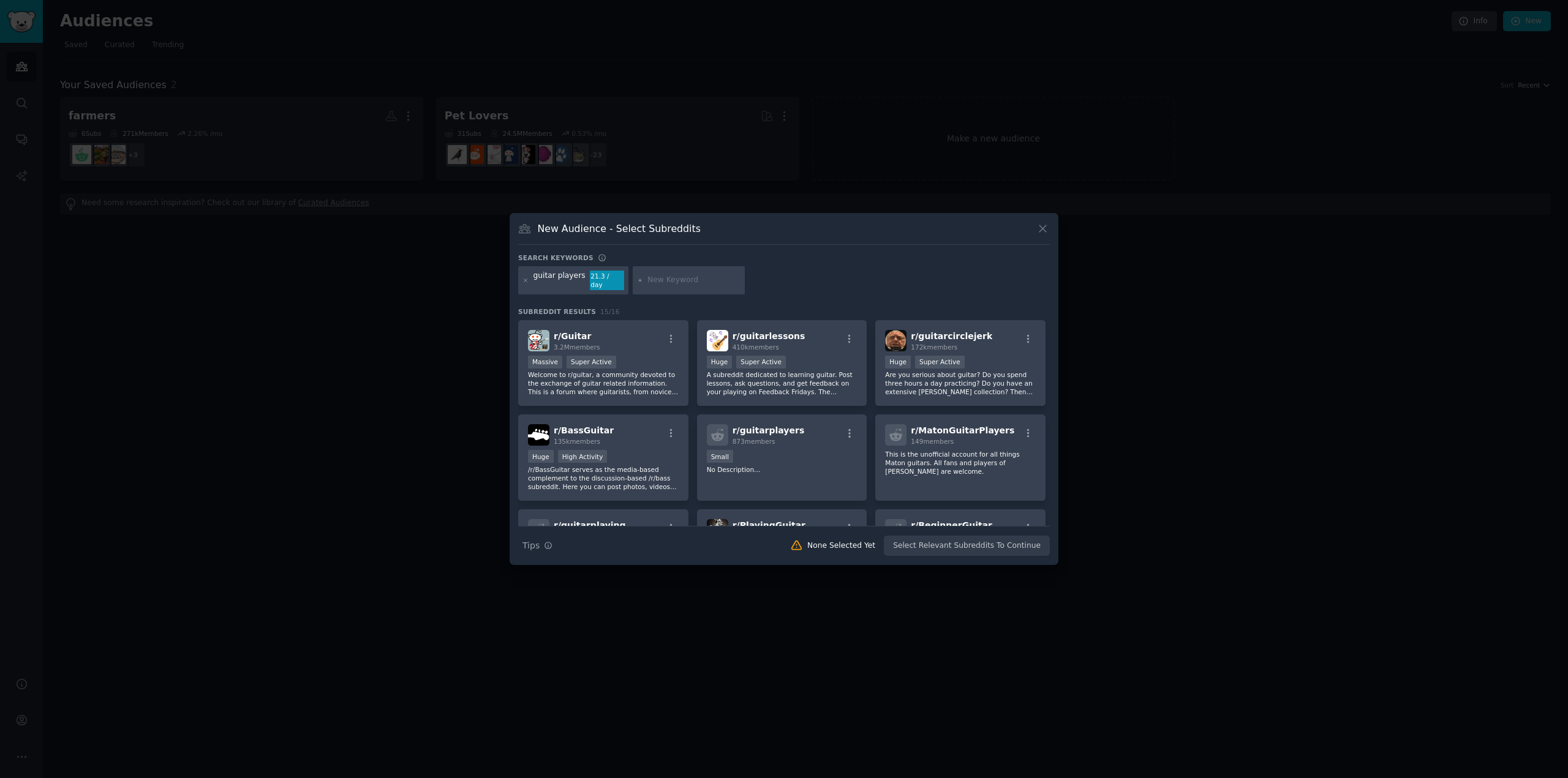
click at [647, 283] on input "text" at bounding box center [694, 280] width 93 height 11
click at [804, 257] on div "New Audience - Select Subreddits Search keywords guitar players 21.3 / day Subr…" at bounding box center [783, 388] width 549 height 352
click at [809, 288] on div "guitar players 21.3 / day" at bounding box center [784, 283] width 532 height 33
click at [1042, 229] on icon at bounding box center [1043, 229] width 13 height 13
